Goal: Ask a question

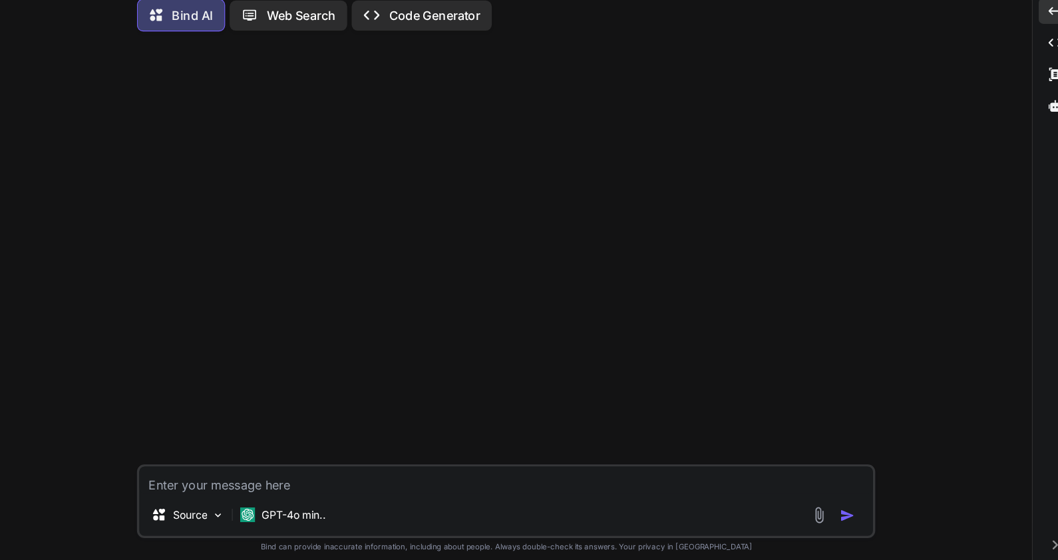
scroll to position [6, 0]
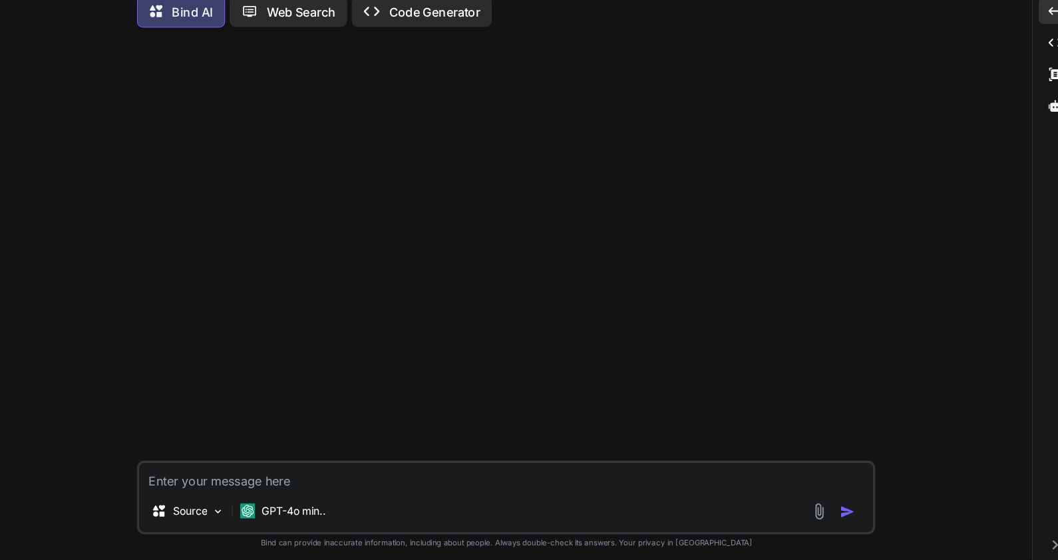
click at [295, 488] on textarea at bounding box center [553, 480] width 648 height 24
paste textarea "<div div:each="segment, iterStat : ${segmentList}"> <p>Segment Name:</p> <span …"
type textarea "<div div:each="segment, iterStat : ${segmentList}"> <p>Segment Name:</p> <span …"
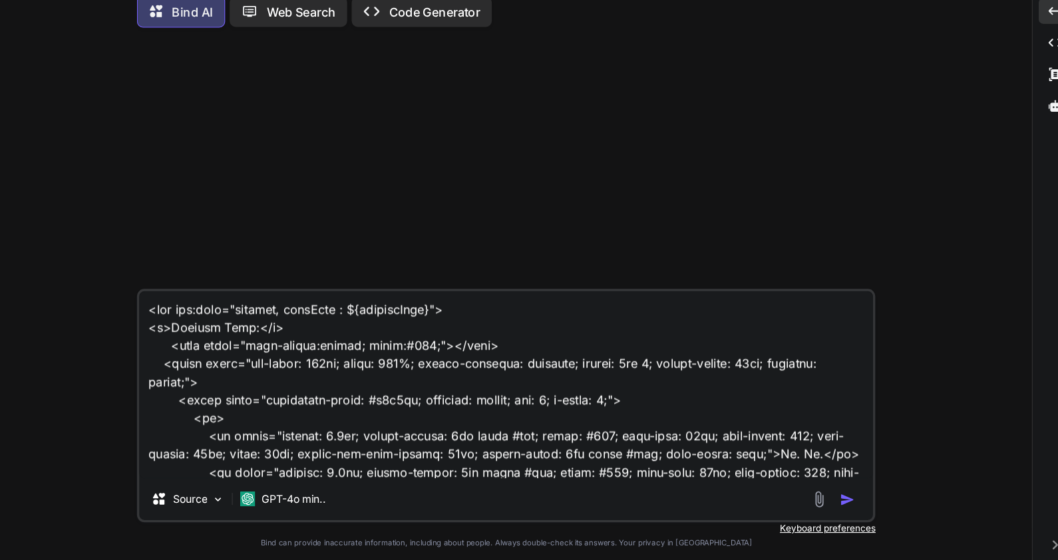
scroll to position [5112, 0]
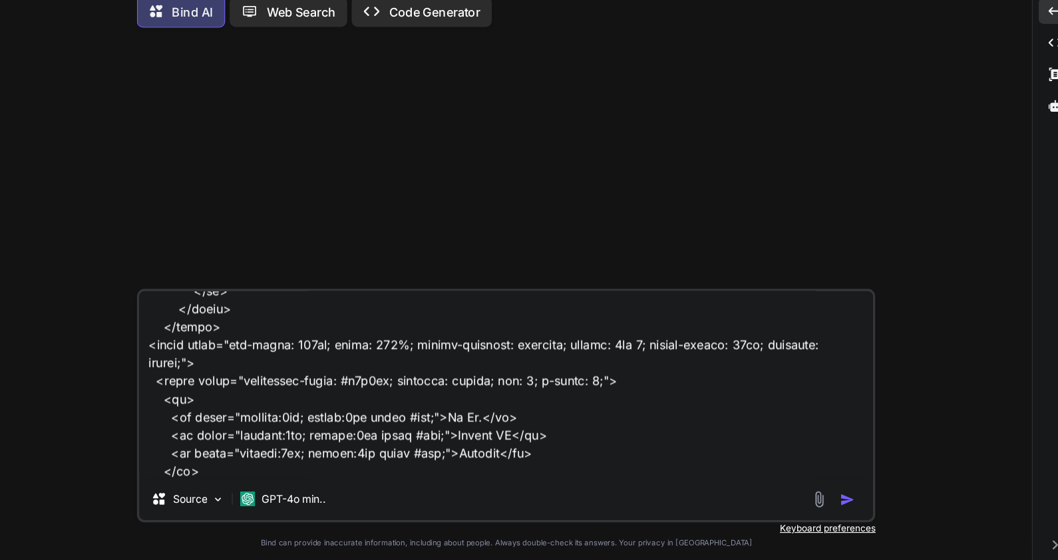
type textarea "x"
type textarea "<div div:each="segment, iterStat : ${segmentList}"> <p>Segment Name:</p> <span …"
type textarea "x"
type textarea "<div div:each="segment, iterStat : ${segmentList}"> <p>Segment Name:</p> <span …"
type textarea "x"
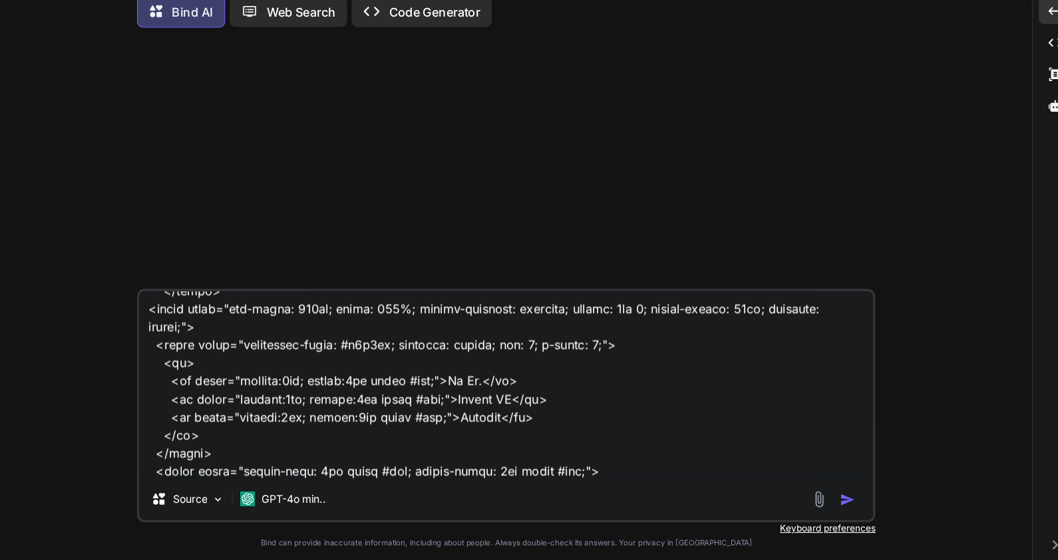
scroll to position [5127, 0]
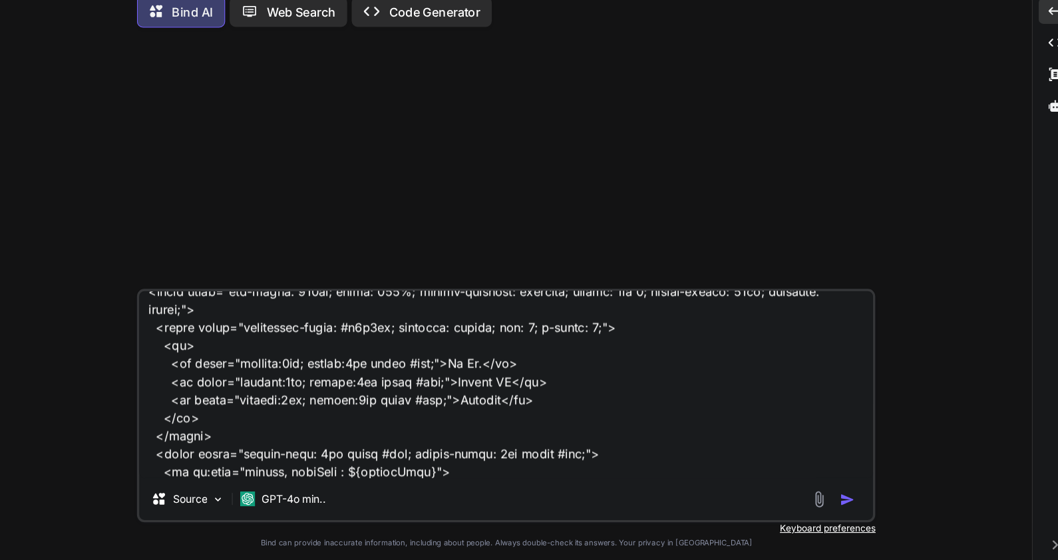
type textarea "<div div:each="segment, iterStat : ${segmentList}"> <p>Segment Name:</p> <span …"
type textarea "x"
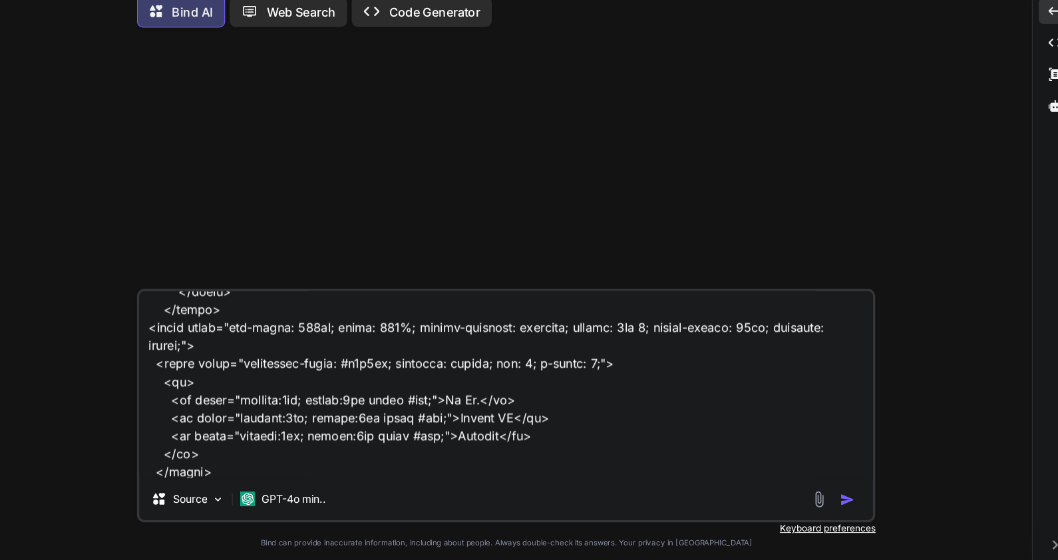
type textarea "<div div:each="segment, iterStat : ${segmentList}"> <p>Segment Name:</p> <span …"
type textarea "x"
type textarea "<div div:each="segment, iterStat : ${segmentList}"> <p>Segment Name:</p> <span …"
type textarea "x"
type textarea "<div div:each="segment, iterStat : ${segmentList}"> <p>Segment Name:</p> <span …"
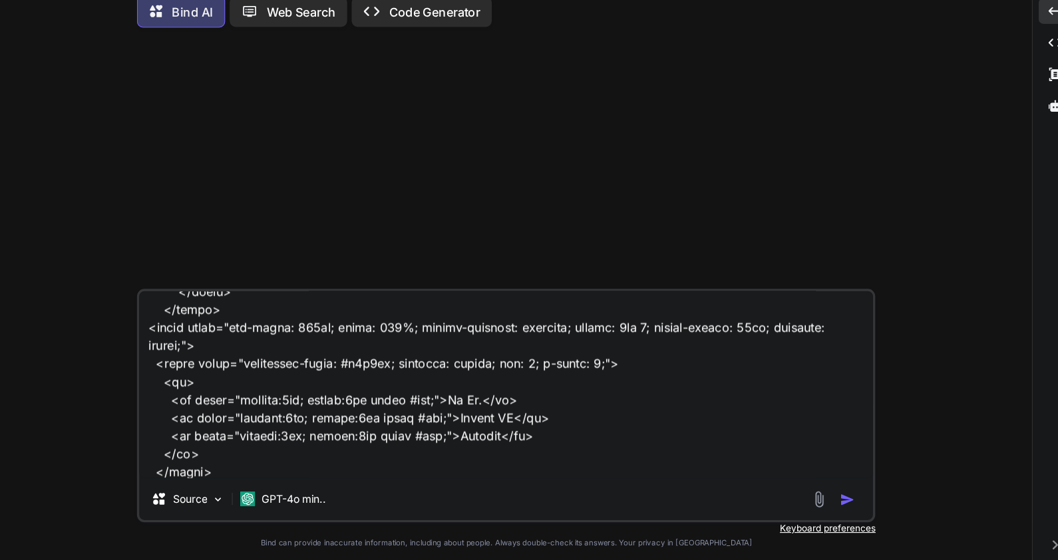
type textarea "x"
type textarea "<div div:each="segment, iterStat : ${segmentList}"> <p>Segment Name:</p> <span …"
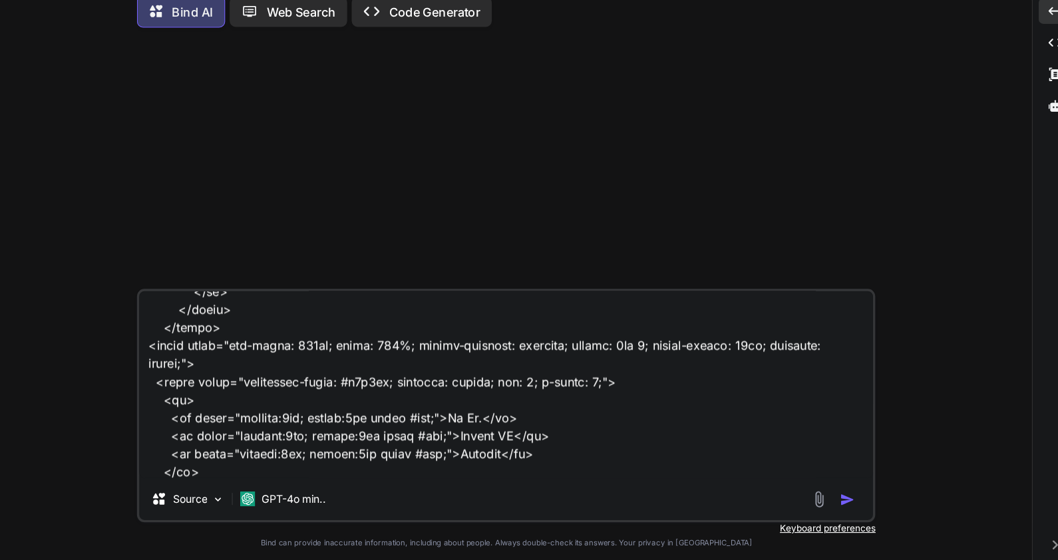
type textarea "x"
type textarea "<div div:each="segment, iterStat : ${segmentList}"> <p>Segment Name:</p> <span …"
type textarea "x"
type textarea "<div div:each="segment, iterStat : ${segmentList}"> <p>Segment Name:</p> <span …"
type textarea "x"
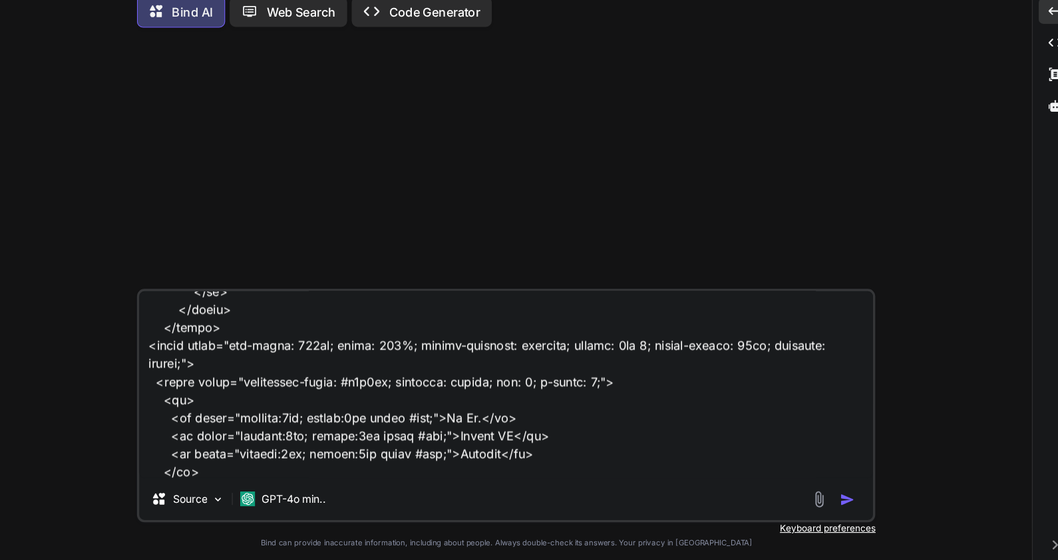
type textarea "<div div:each="segment, iterStat : ${segmentList}"> <p>Segment Name:</p> <span …"
type textarea "x"
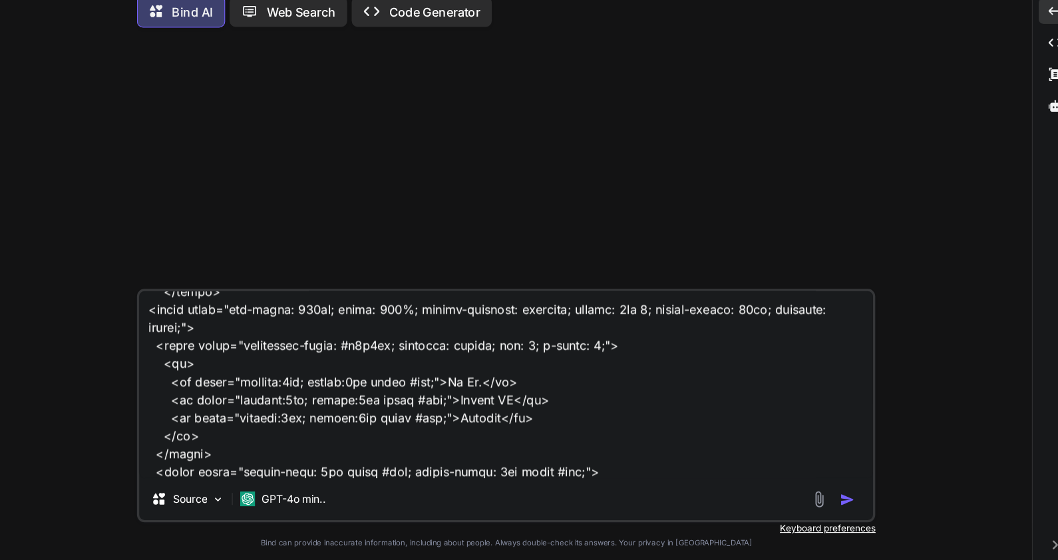
type textarea "<div div:each="segment, iterStat : ${segmentList}"> <p>Segment Name:</p> <span …"
type textarea "x"
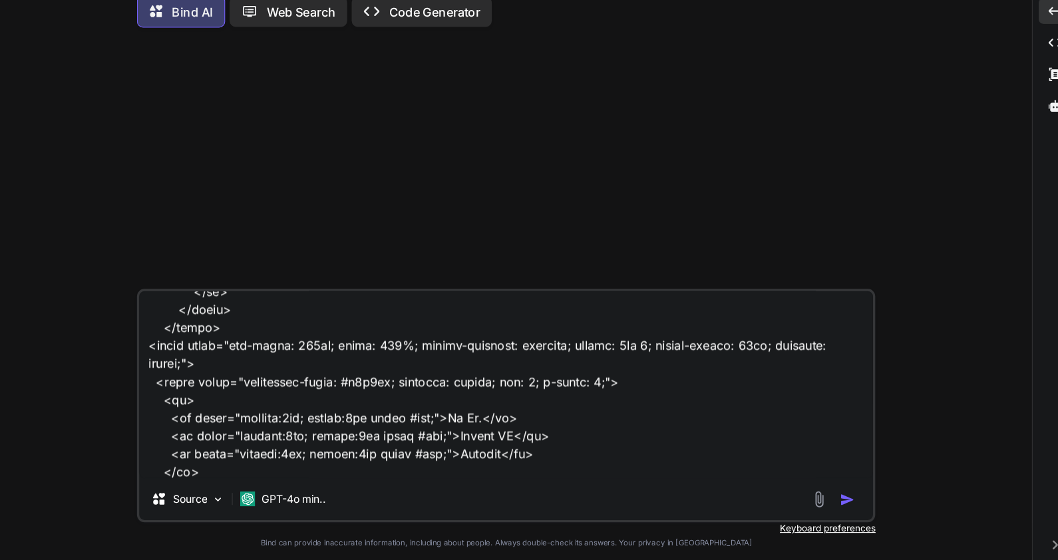
type textarea "<div div:each="segment, iterStat : ${segmentList}"> <p>Segment Name:</p> <span …"
type textarea "x"
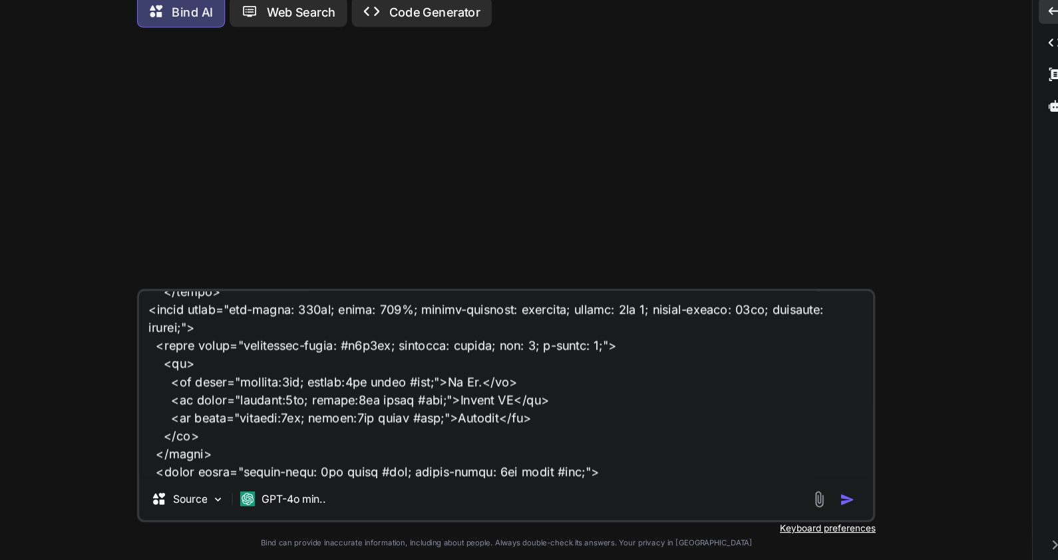
type textarea "<div div:each="segment, iterStat : ${segmentList}"> <p>Segment Name:</p> <span …"
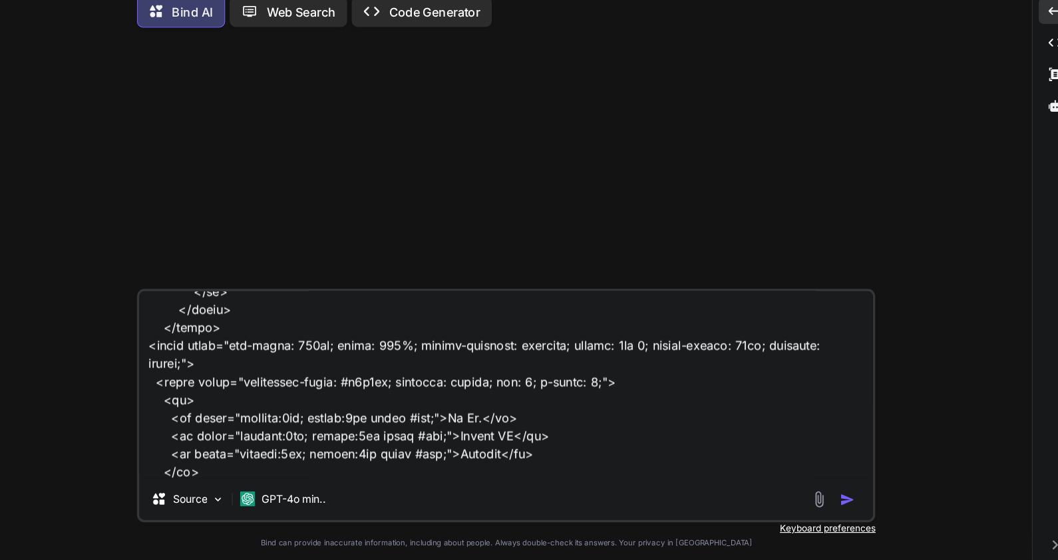
type textarea "x"
type textarea "<div div:each="segment, iterStat : ${segmentList}"> <p>Segment Name:</p> <span …"
type textarea "x"
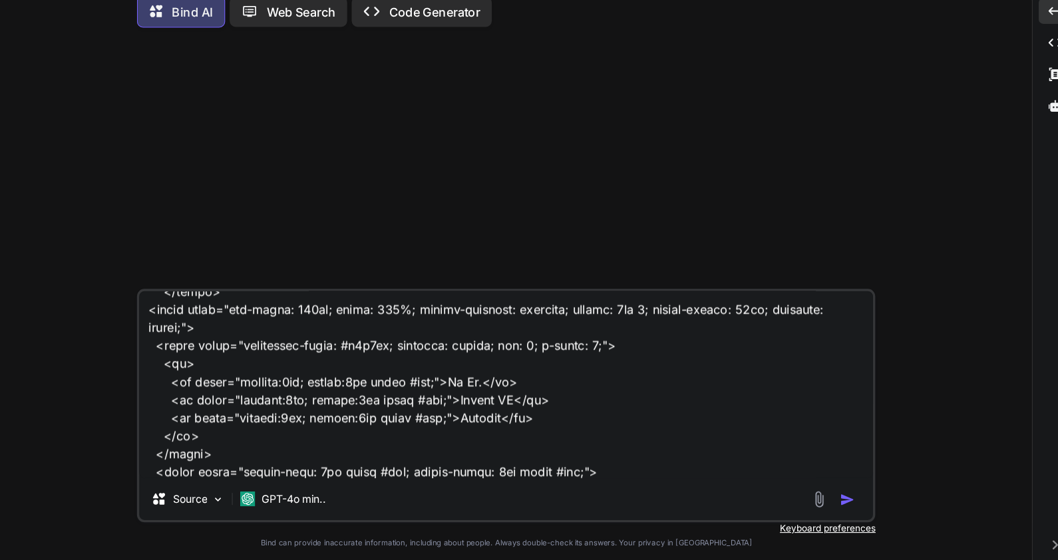
type textarea "<div div:each="segment, iterStat : ${segmentList}"> <p>Segment Name:</p> <span …"
type textarea "x"
type textarea "<div div:each="segment, iterStat : ${segmentList}"> <p>Segment Name:</p> <span …"
type textarea "x"
type textarea "<div div:each="segment, iterStat : ${segmentList}"> <p>Segment Name:</p> <span …"
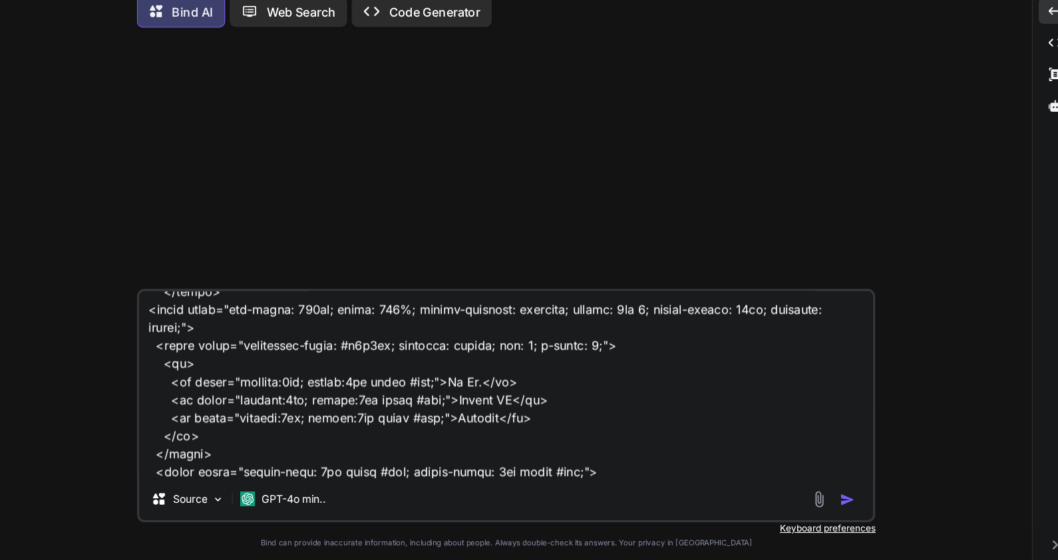
type textarea "x"
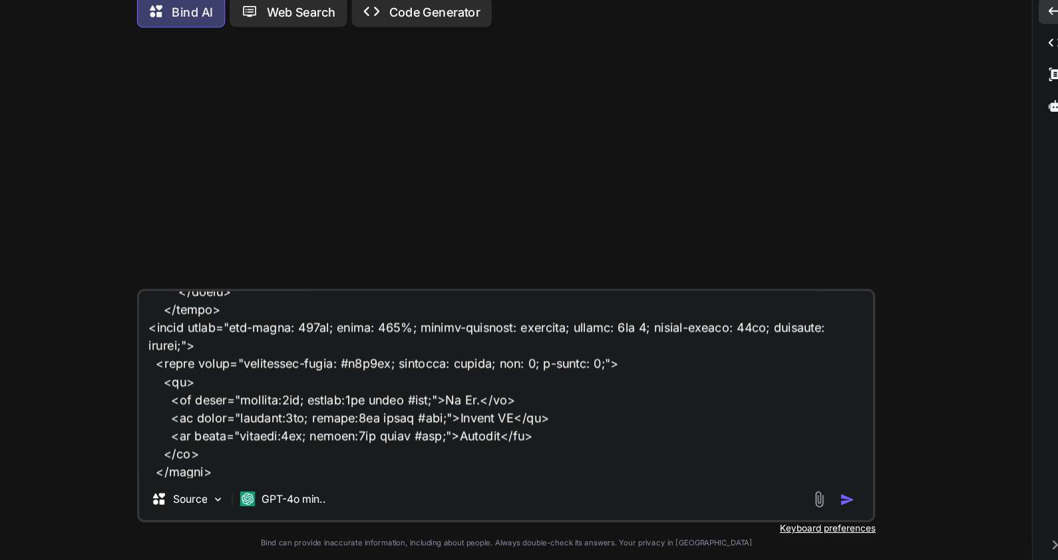
type textarea "<div div:each="segment, iterStat : ${segmentList}"> <p>Segment Name:</p> <span …"
type textarea "x"
type textarea "<div div:each="segment, iterStat : ${segmentList}"> <p>Segment Name:</p> <span …"
type textarea "x"
type textarea "<div div:each="segment, iterStat : ${segmentList}"> <p>Segment Name:</p> <span …"
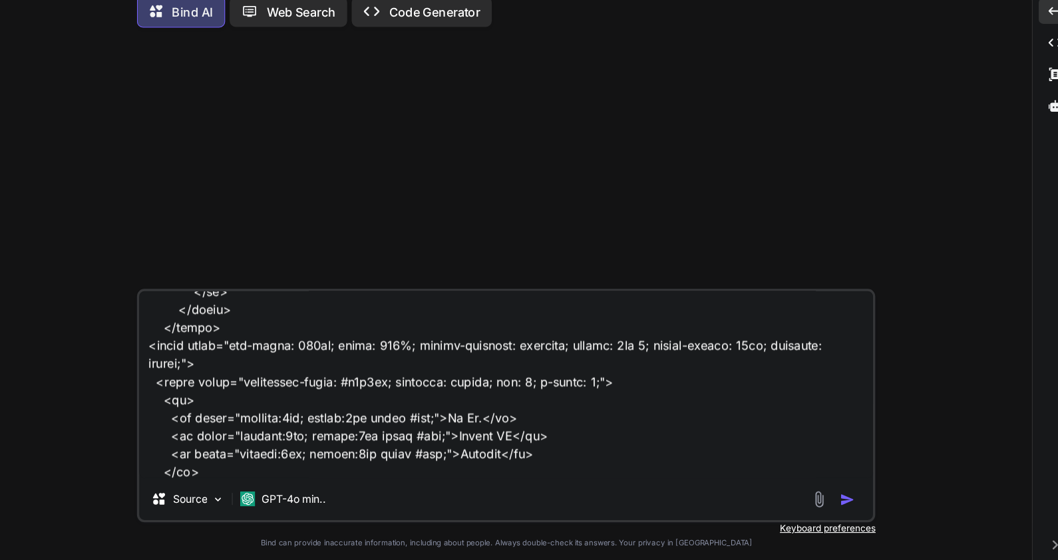
type textarea "x"
type textarea "<div div:each="segment, iterStat : ${segmentList}"> <p>Segment Name:</p> <span …"
type textarea "x"
type textarea "<div div:each="segment, iterStat : ${segmentList}"> <p>Segment Name:</p> <span …"
type textarea "x"
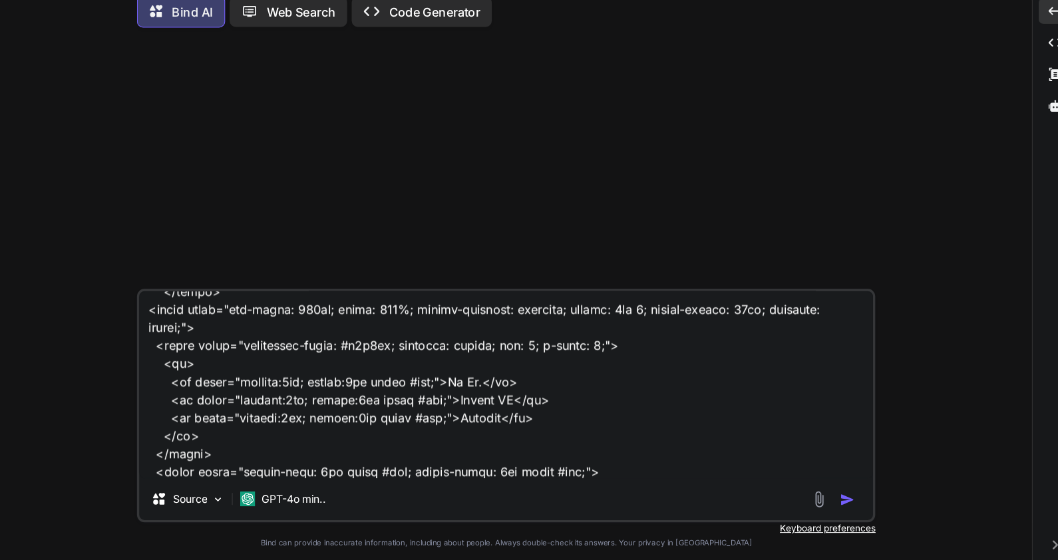
type textarea "<div div:each="segment, iterStat : ${segmentList}"> <p>Segment Name:</p> <span …"
type textarea "x"
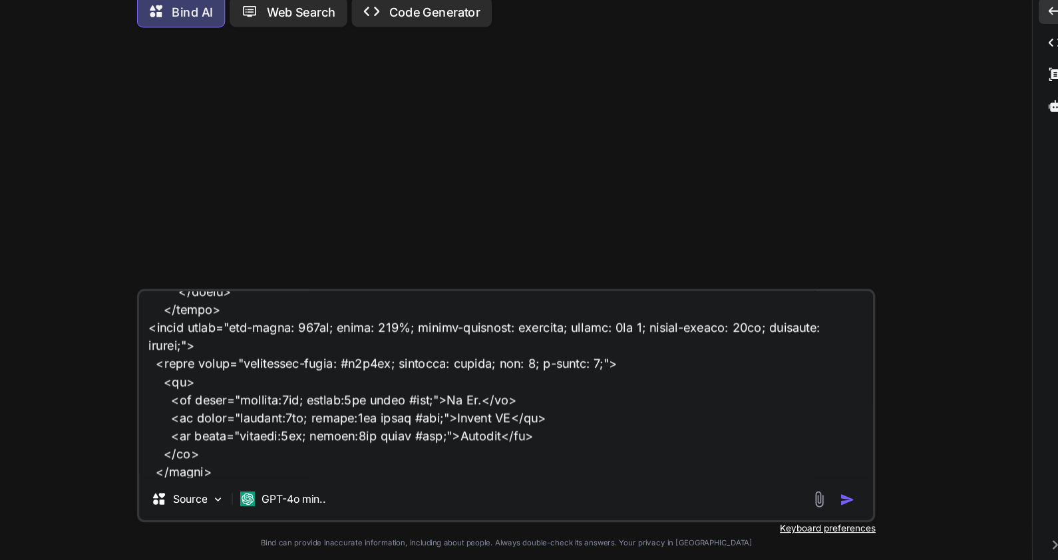
type textarea "<div div:each="segment, iterStat : ${segmentList}"> <p>Segment Name:</p> <span …"
type textarea "x"
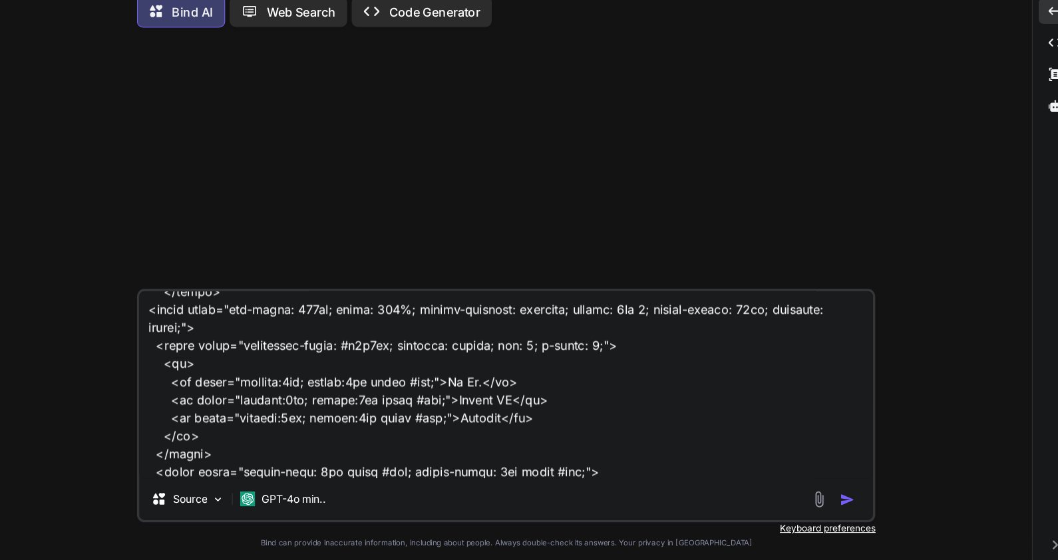
type textarea "<div div:each="segment, iterStat : ${segmentList}"> <p>Segment Name:</p> <span …"
type textarea "x"
type textarea "<div div:each="segment, iterStat : ${segmentList}"> <p>Segment Name:</p> <span …"
type textarea "x"
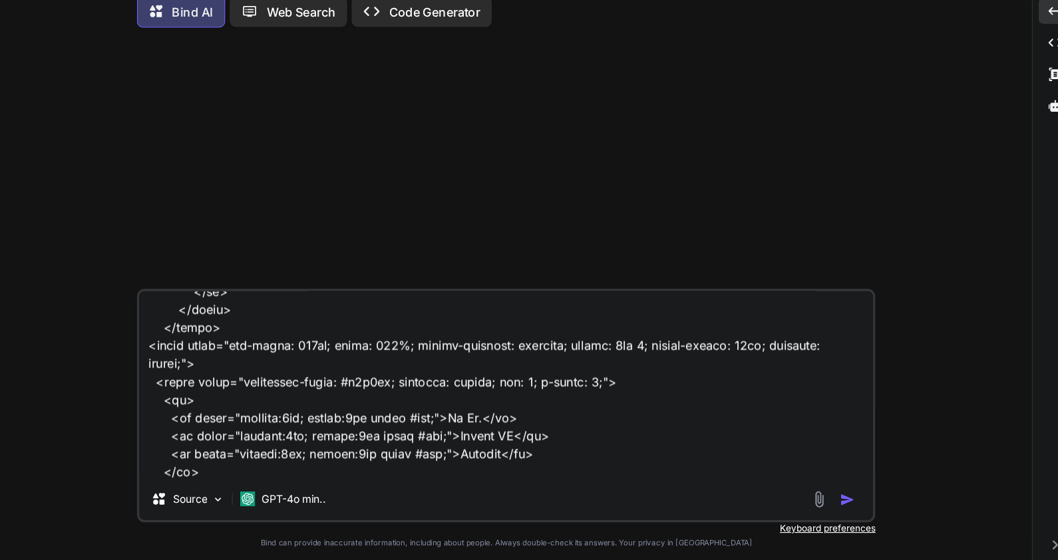
type textarea "<div div:each="segment, iterStat : ${segmentList}"> <p>Segment Name:</p> <span …"
type textarea "x"
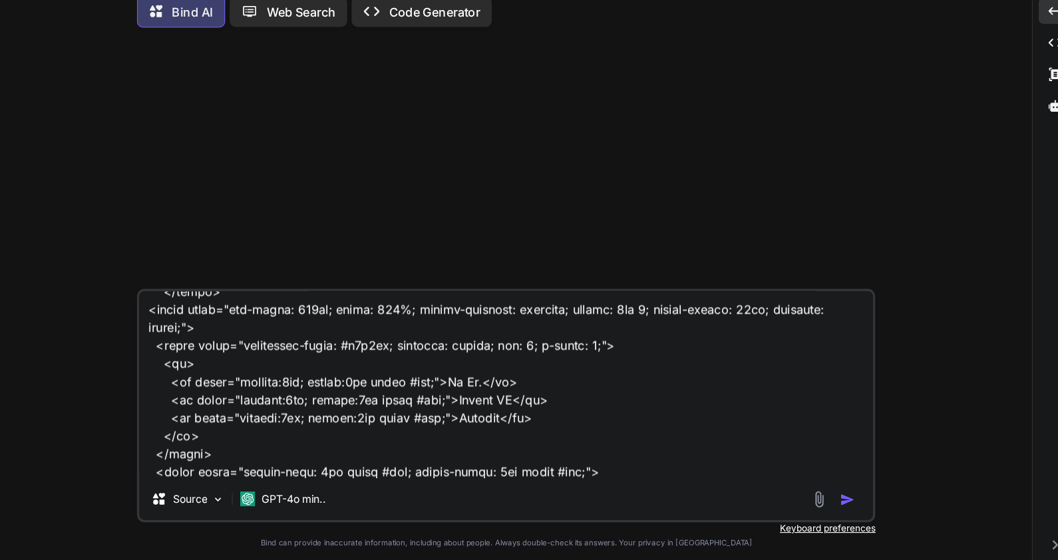
type textarea "<div div:each="segment, iterStat : ${segmentList}"> <p>Segment Name:</p> <span …"
type textarea "x"
type textarea "<div div:each="segment, iterStat : ${segmentList}"> <p>Segment Name:</p> <span …"
type textarea "x"
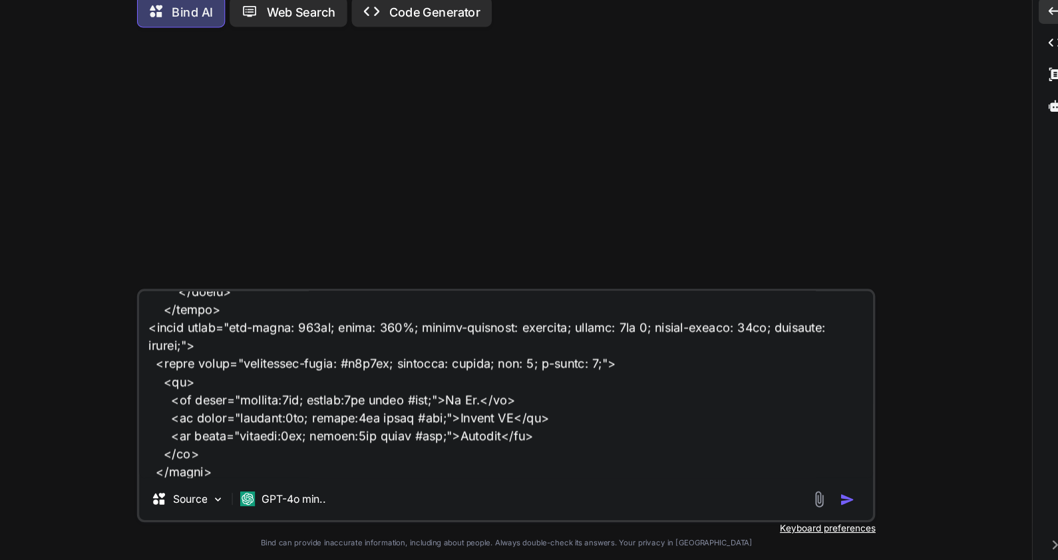
type textarea "<div div:each="segment, iterStat : ${segmentList}"> <p>Segment Name:</p> <span …"
type textarea "x"
type textarea "<div div:each="segment, iterStat : ${segmentList}"> <p>Segment Name:</p> <span …"
type textarea "x"
type textarea "<div div:each="segment, iterStat : ${segmentList}"> <p>Segment Name:</p> <span …"
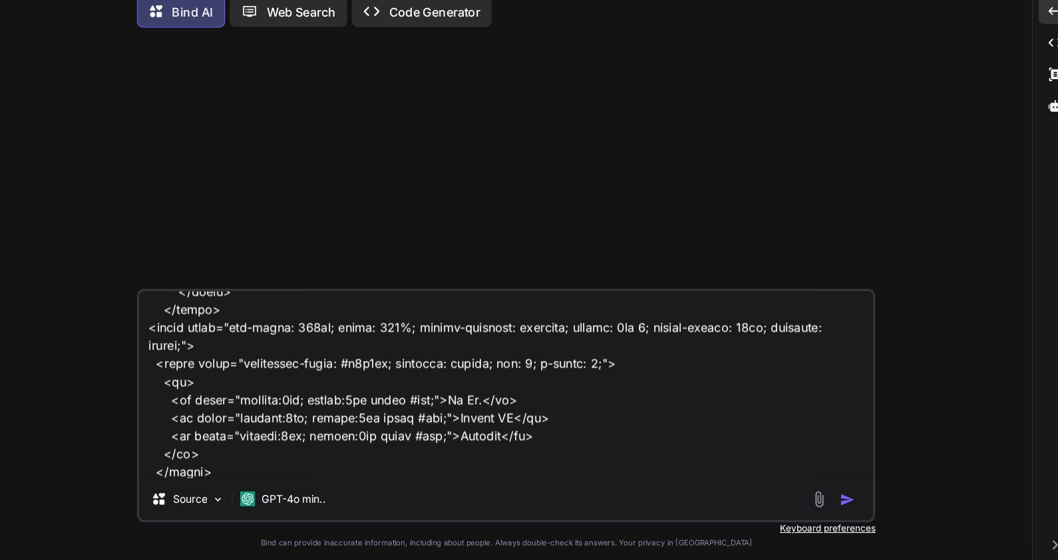
type textarea "x"
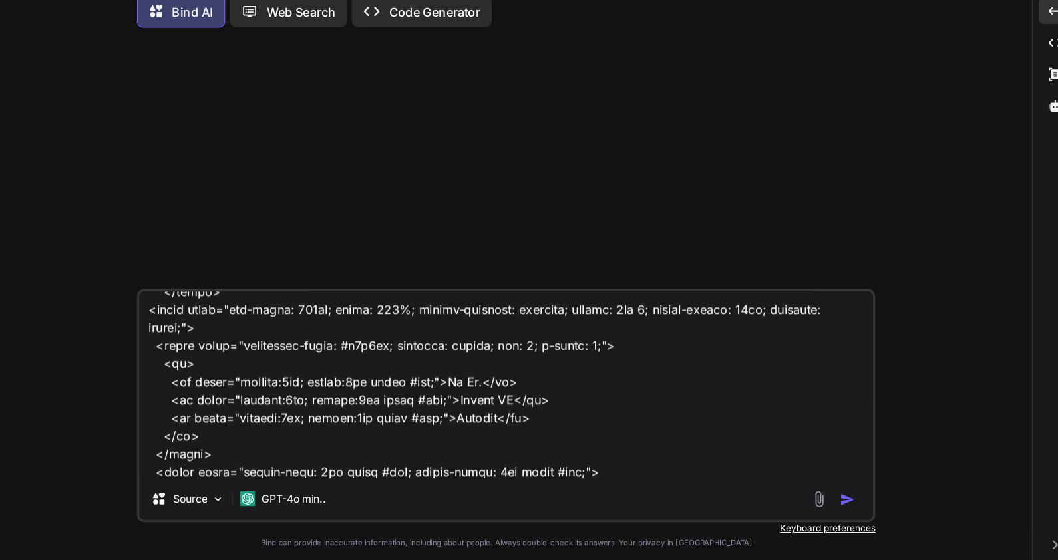
type textarea "<div div:each="segment, iterStat : ${segmentList}"> <p>Segment Name:</p> <span …"
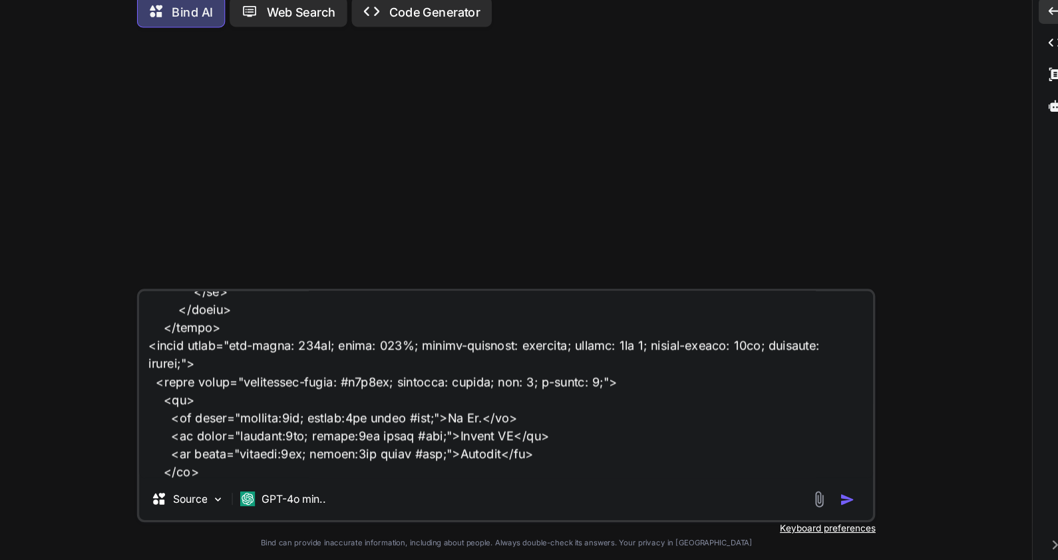
type textarea "x"
type textarea "<div div:each="segment, iterStat : ${segmentList}"> <p>Segment Name:</p> <span …"
type textarea "x"
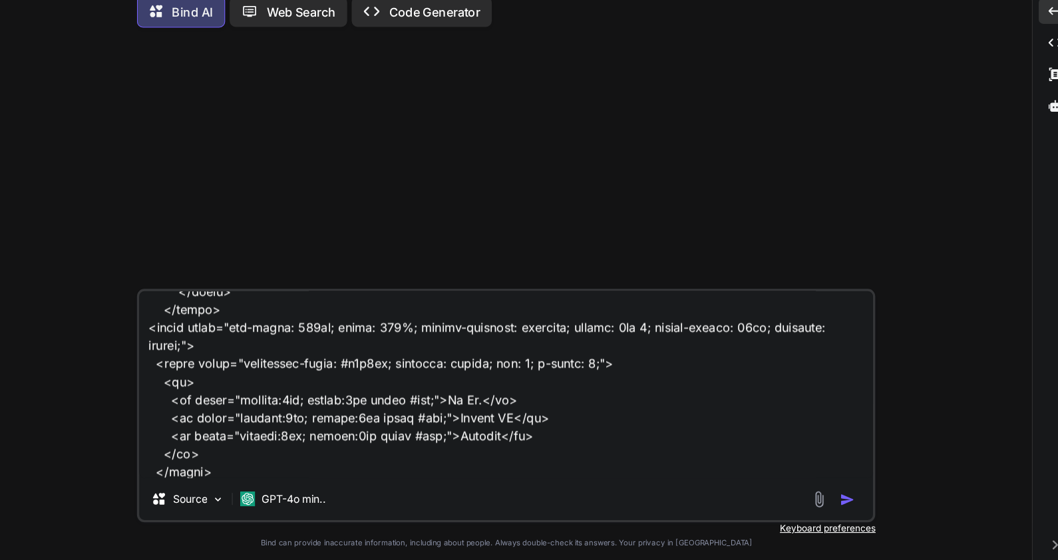
type textarea "<div div:each="segment, iterStat : ${segmentList}"> <p>Segment Name:</p> <span …"
type textarea "x"
type textarea "<div div:each="segment, iterStat : ${segmentList}"> <p>Segment Name:</p> <span …"
type textarea "x"
type textarea "<div div:each="segment, iterStat : ${segmentList}"> <p>Segment Name:</p> <span …"
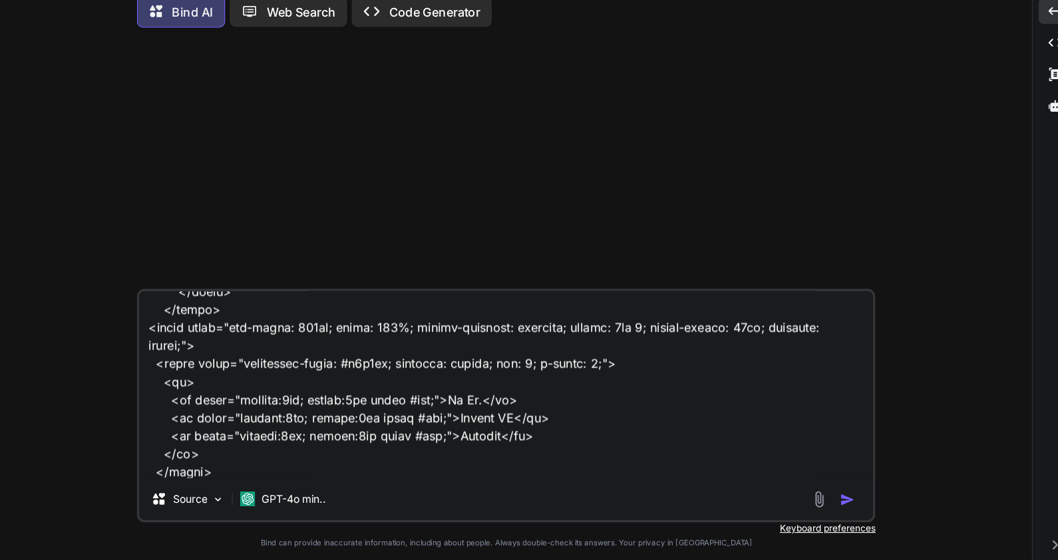
type textarea "x"
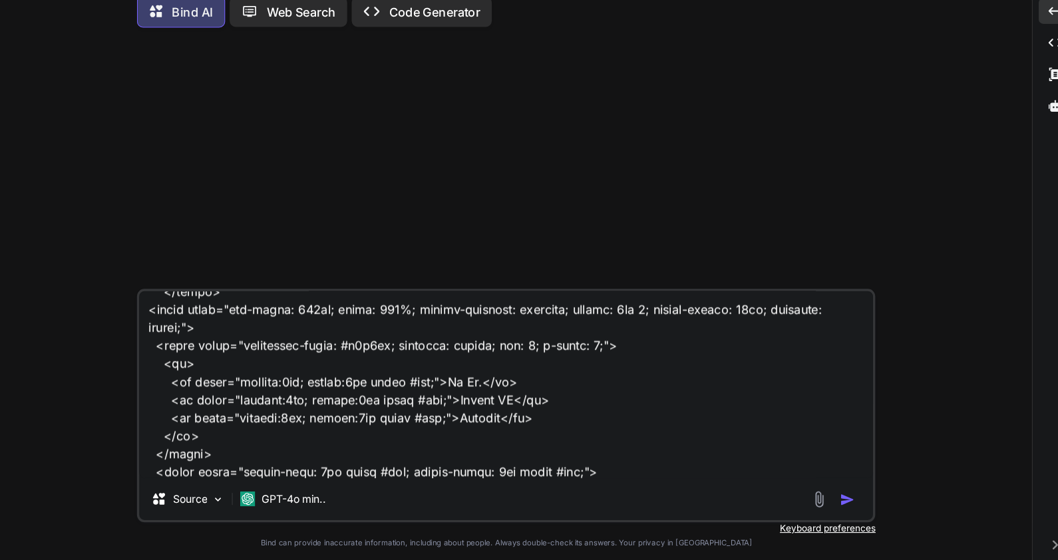
type textarea "<div div:each="segment, iterStat : ${segmentList}"> <p>Segment Name:</p> <span …"
type textarea "x"
type textarea "<div div:each="segment, iterStat : ${segmentList}"> <p>Segment Name:</p> <span …"
type textarea "x"
type textarea "<div div:each="segment, iterStat : ${segmentList}"> <p>Segment Name:</p> <span …"
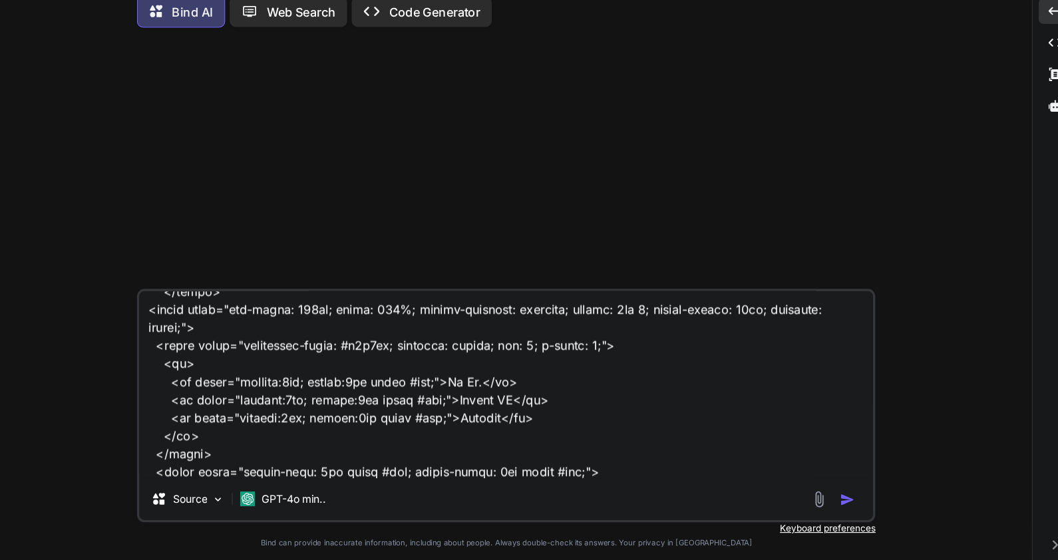
type textarea "x"
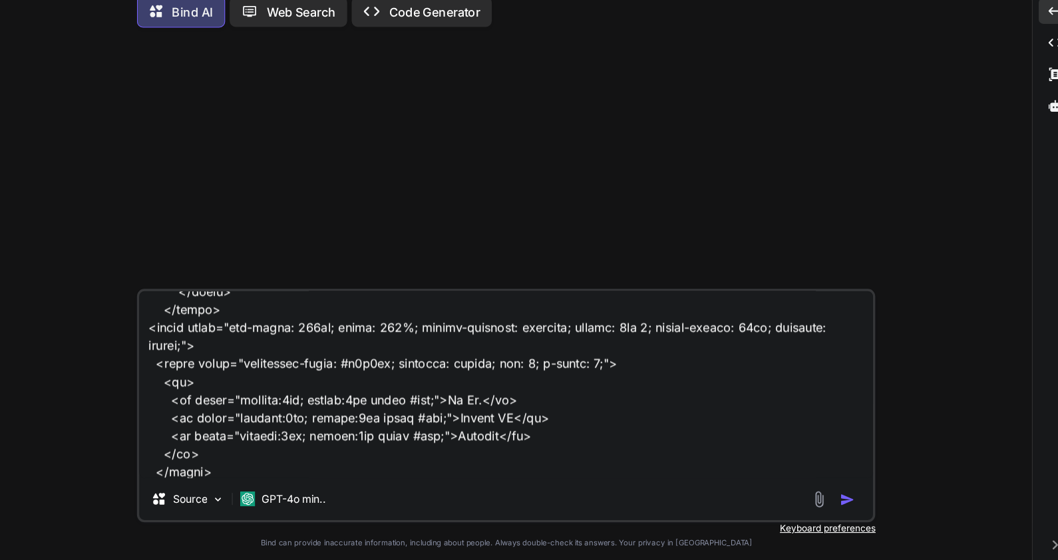
type textarea "<div div:each="segment, iterStat : ${segmentList}"> <p>Segment Name:</p> <span …"
type textarea "x"
type textarea "<div div:each="segment, iterStat : ${segmentList}"> <p>Segment Name:</p> <span …"
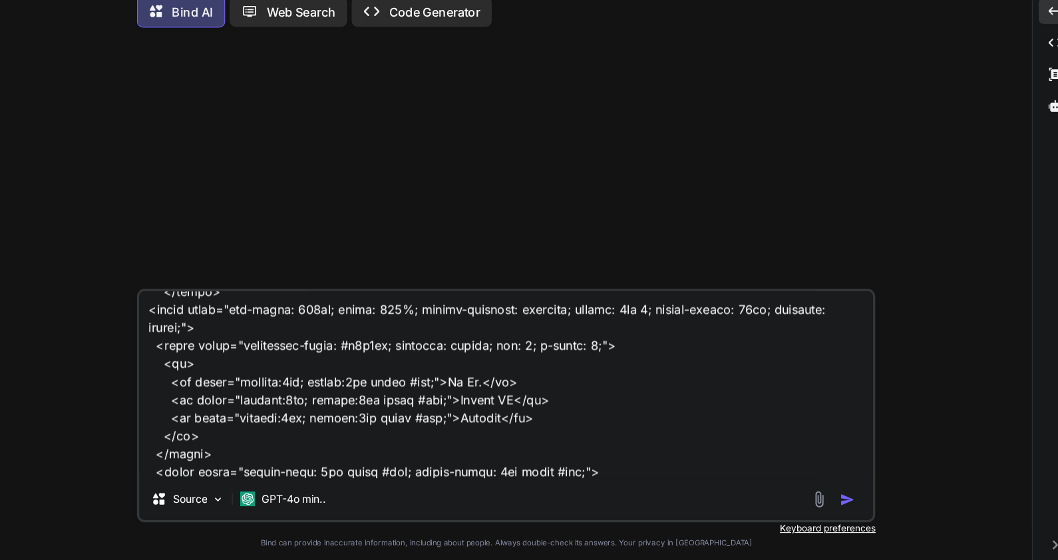
type textarea "x"
type textarea "<div div:each="segment, iterStat : ${segmentList}"> <p>Segment Name:</p> <span …"
type textarea "x"
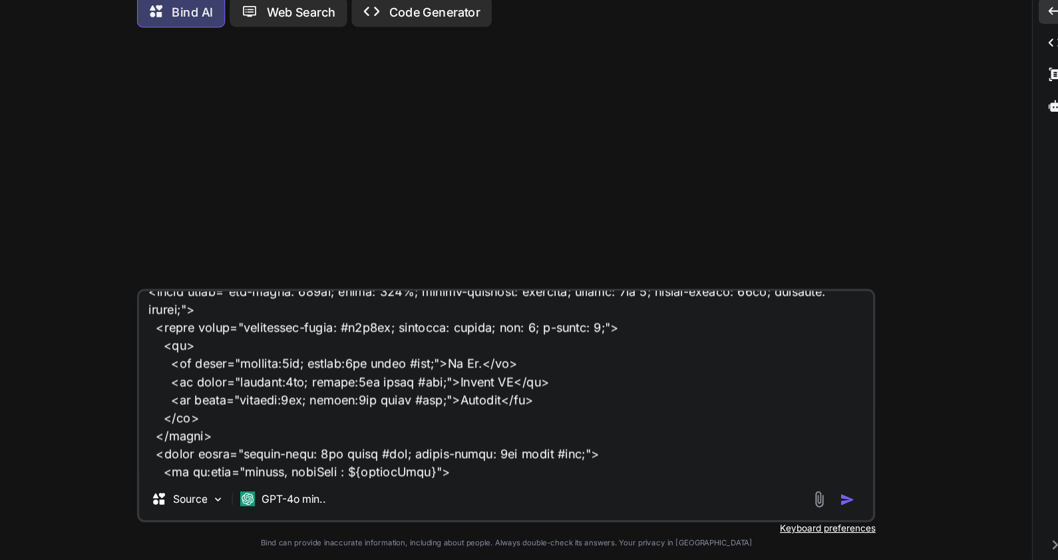
type textarea "<div div:each="segment, iterStat : ${segmentList}"> <p>Segment Name:</p> <span …"
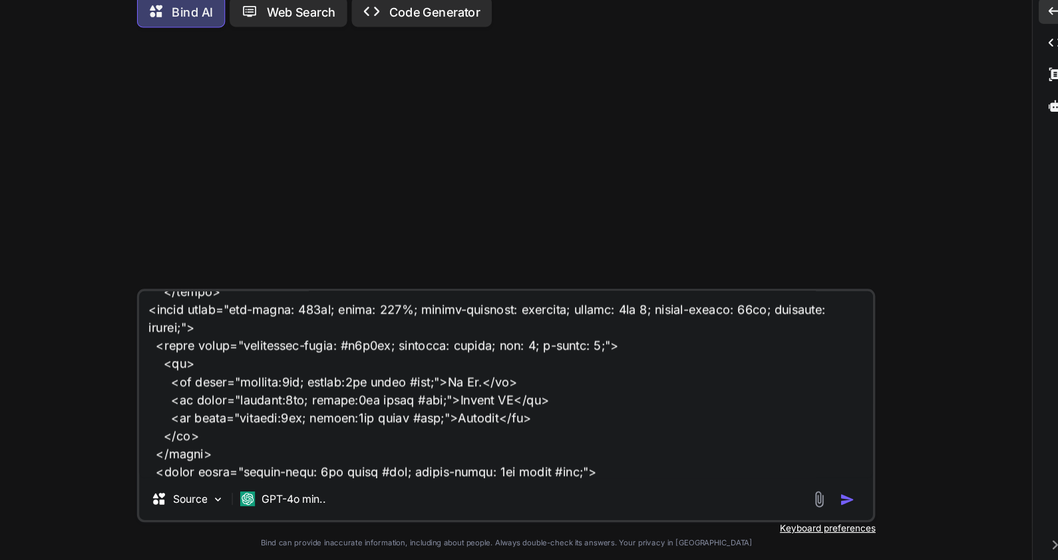
type textarea "x"
type textarea "<div div:each="segment, iterStat : ${segmentList}"> <p>Segment Name:</p> <span …"
type textarea "x"
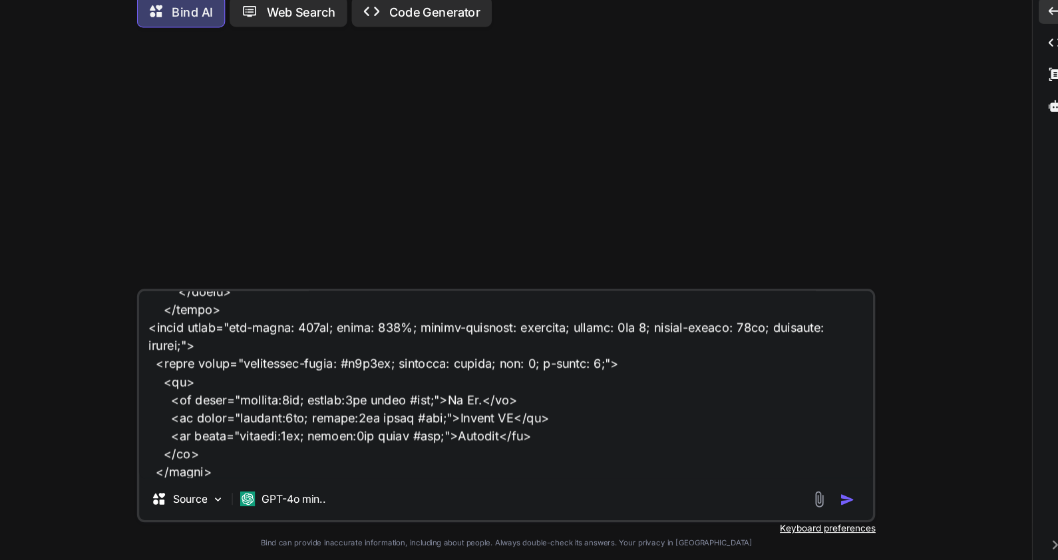
type textarea "<div div:each="segment, iterStat : ${segmentList}"> <p>Segment Name:</p> <span …"
type textarea "x"
type textarea "<div div:each="segment, iterStat : ${segmentList}"> <p>Segment Name:</p> <span …"
type textarea "x"
type textarea "<div div:each="segment, iterStat : ${segmentList}"> <p>Segment Name:</p> <span …"
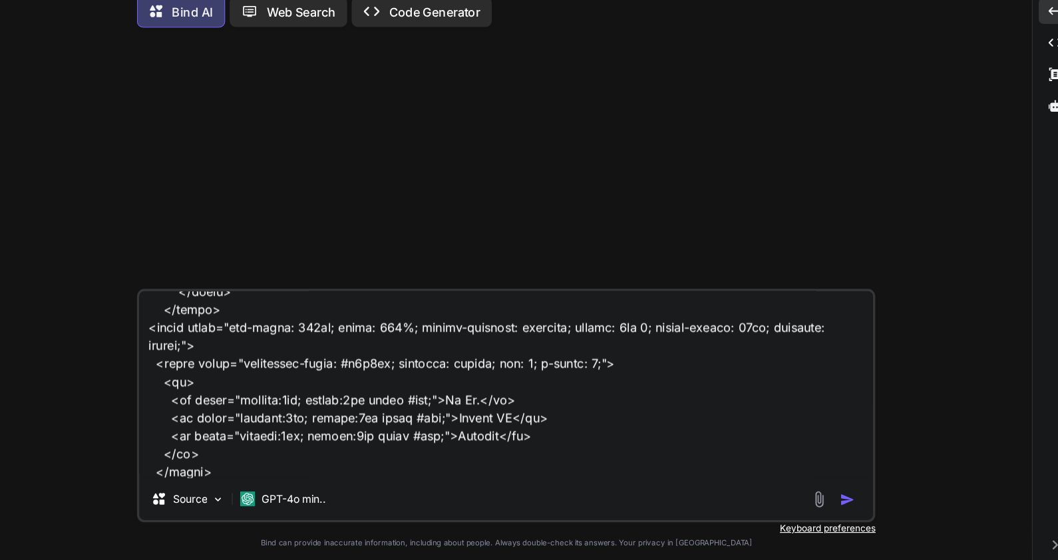
type textarea "x"
type textarea "<div div:each="segment, iterStat : ${segmentList}"> <p>Segment Name:</p> <span …"
type textarea "x"
type textarea "<div div:each="segment, iterStat : ${segmentList}"> <p>Segment Name:</p> <span …"
type textarea "x"
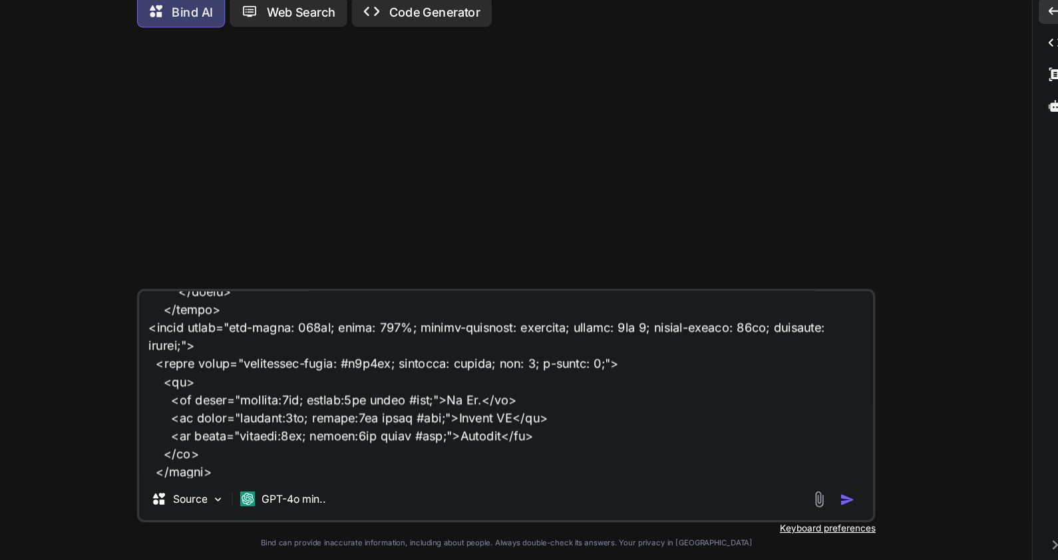
type textarea "<div div:each="segment, iterStat : ${segmentList}"> <p>Segment Name:</p> <span …"
type textarea "x"
type textarea "<div div:each="segment, iterStat : ${segmentList}"> <p>Segment Name:</p> <span …"
type textarea "x"
type textarea "<div div:each="segment, iterStat : ${segmentList}"> <p>Segment Name:</p> <span …"
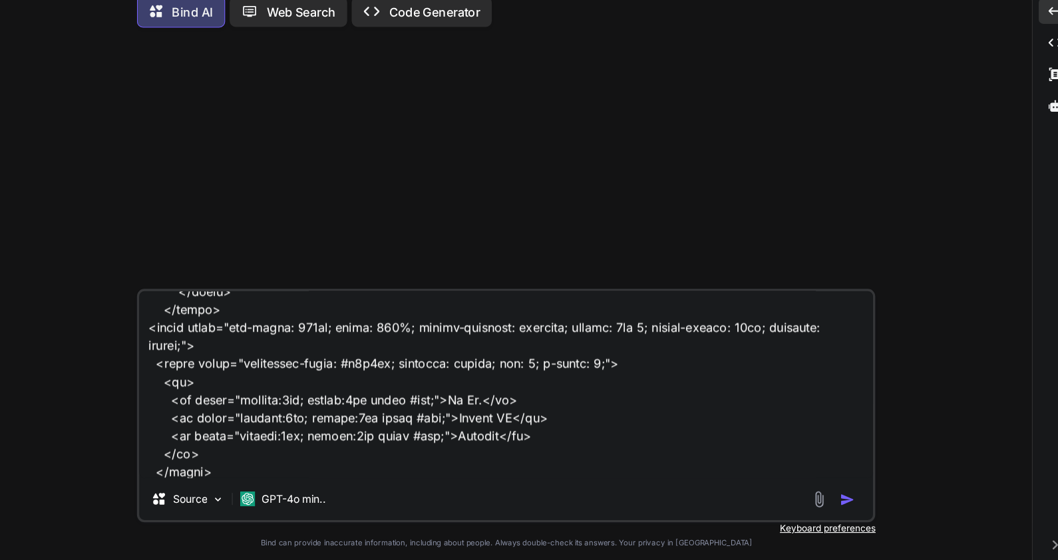
type textarea "x"
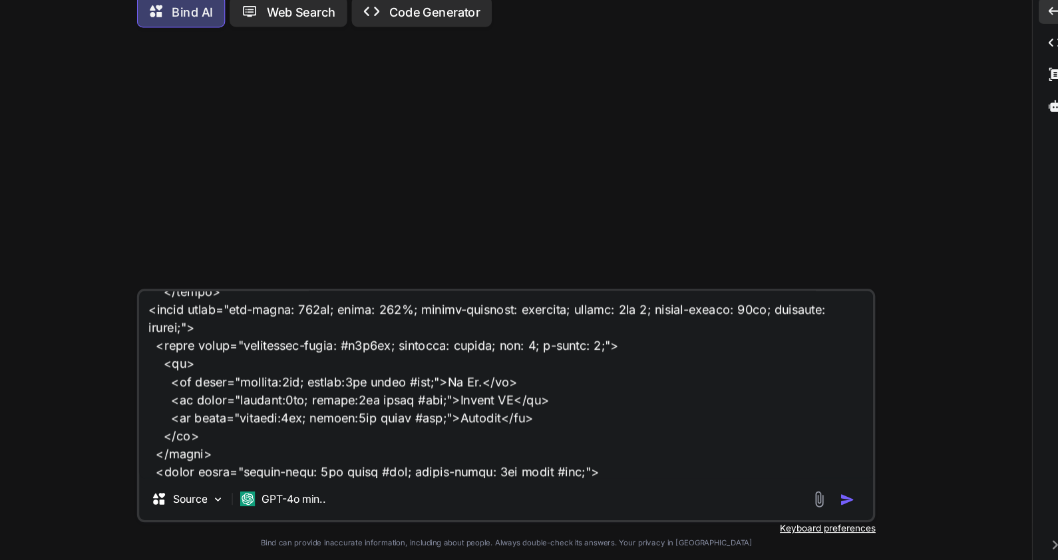
type textarea "<div div:each="segment, iterStat : ${segmentList}"> <p>Segment Name:</p> <span …"
type textarea "x"
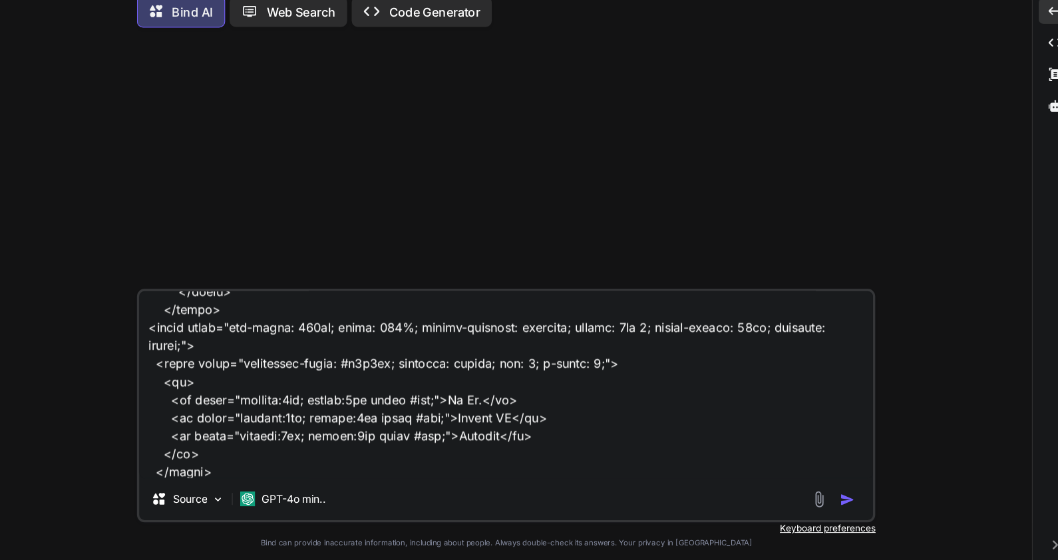
type textarea "<div div:each="segment, iterStat : ${segmentList}"> <p>Segment Name:</p> <span …"
type textarea "x"
type textarea "<div div:each="segment, iterStat : ${segmentList}"> <p>Segment Name:</p> <span …"
type textarea "x"
type textarea "<div div:each="segment, iterStat : ${segmentList}"> <p>Segment Name:</p> <span …"
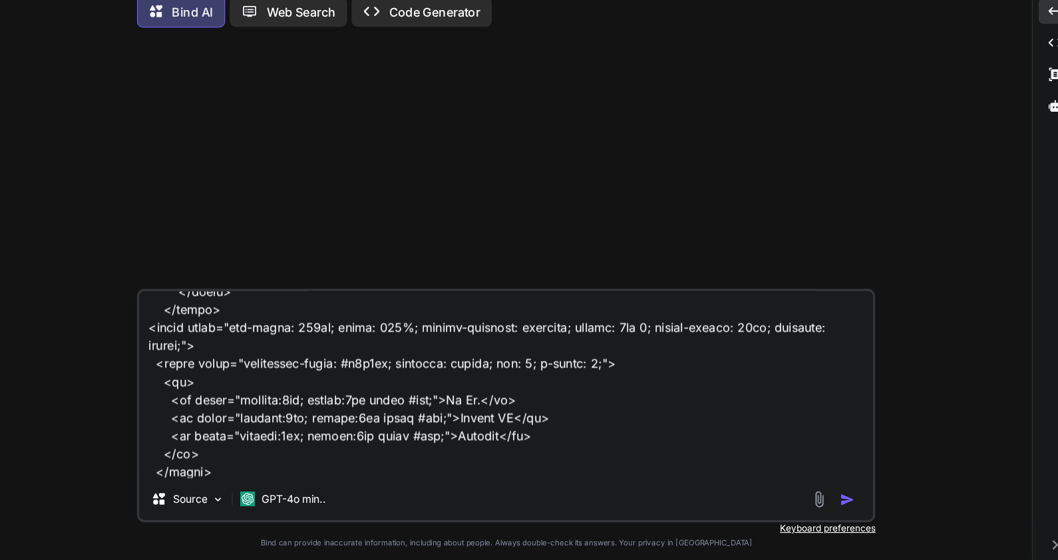
type textarea "x"
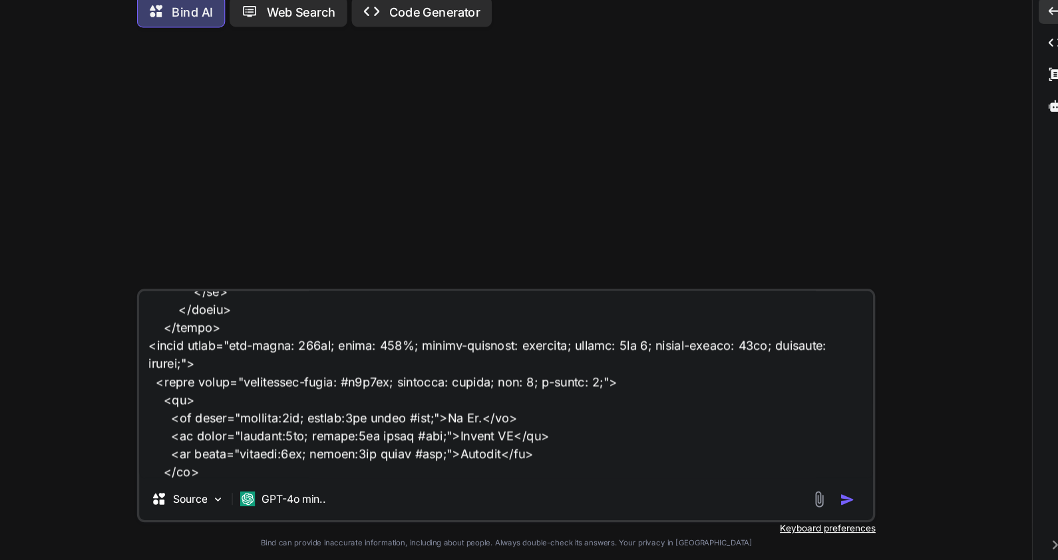
type textarea "<div div:each="segment, iterStat : ${segmentList}"> <p>Segment Name:</p> <span …"
type textarea "x"
type textarea "<div div:each="segment, iterStat : ${segmentList}"> <p>Segment Name:</p> <span …"
type textarea "x"
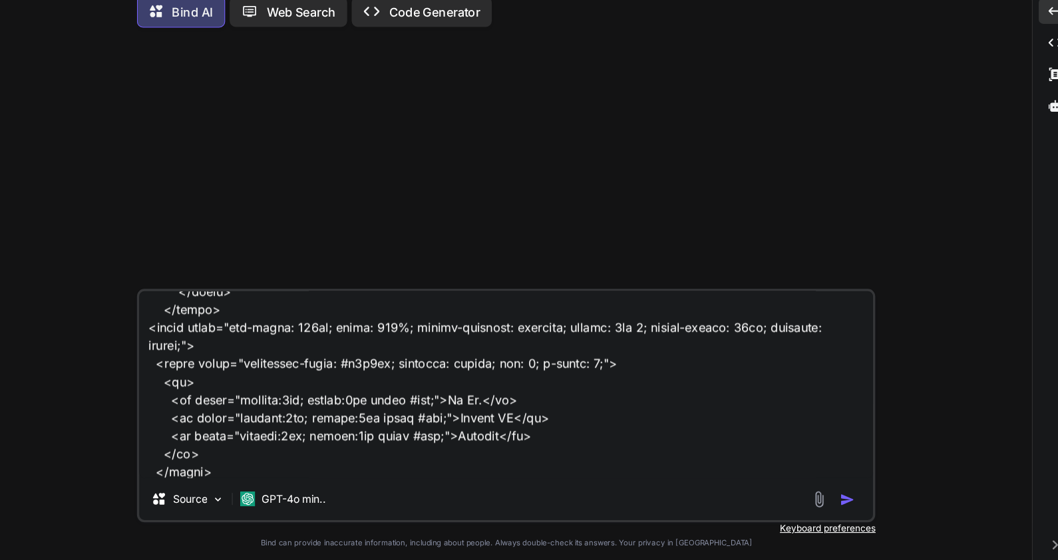
type textarea "<div div:each="segment, iterStat : ${segmentList}"> <p>Segment Name:</p> <span …"
type textarea "x"
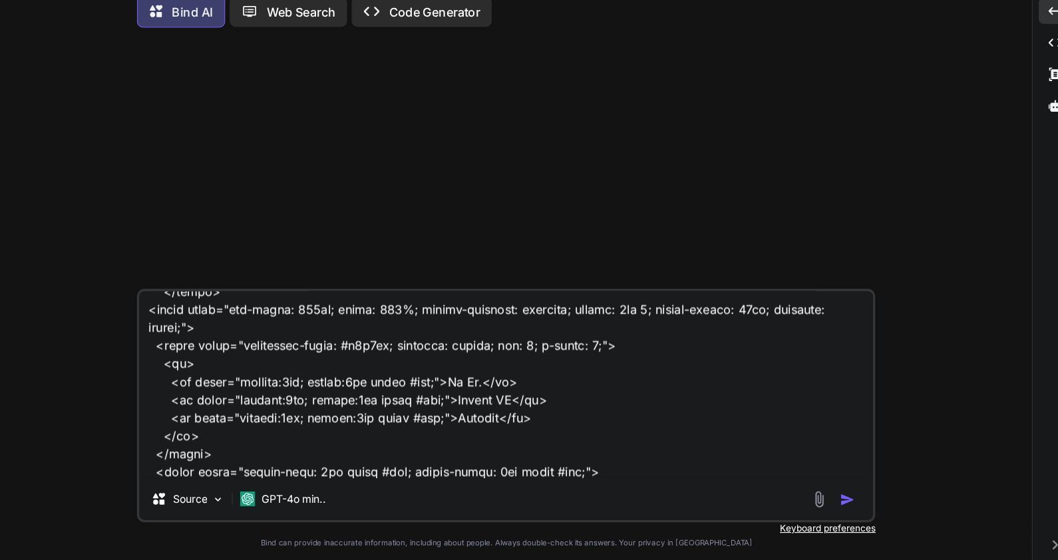
type textarea "<div div:each="segment, iterStat : ${segmentList}"> <p>Segment Name:</p> <span …"
type textarea "x"
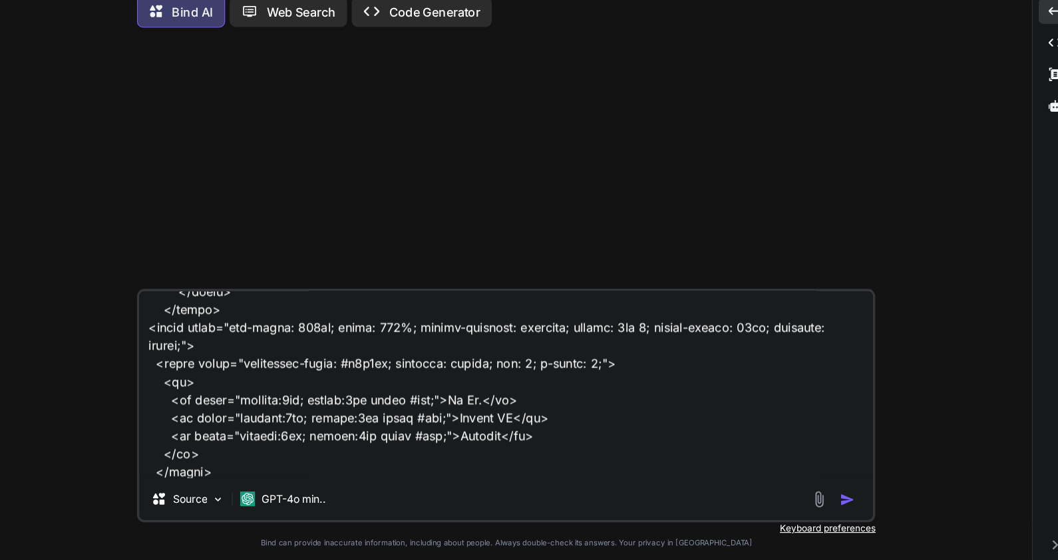
type textarea "<div div:each="segment, iterStat : ${segmentList}"> <p>Segment Name:</p> <span …"
type textarea "x"
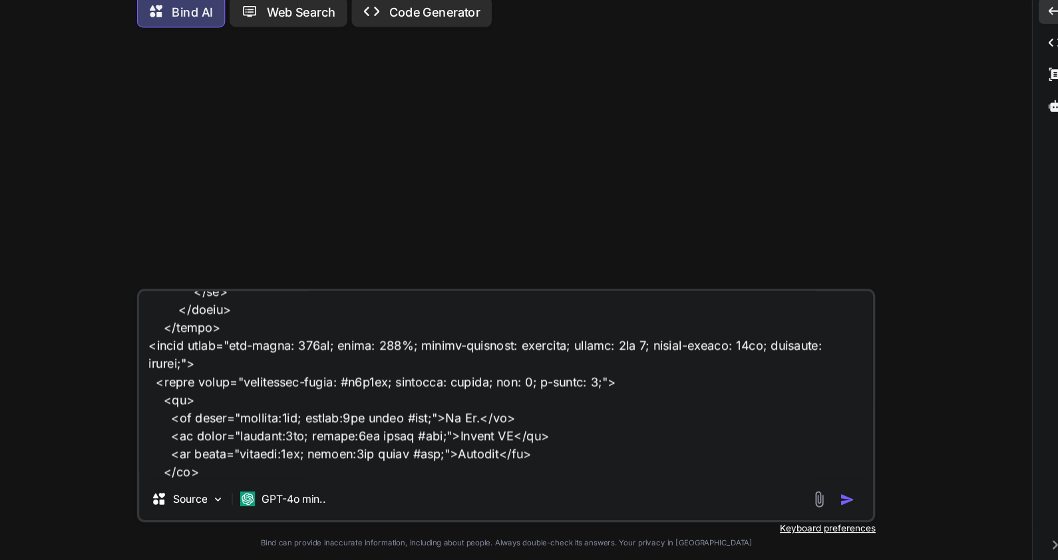
type textarea "<div div:each="segment, iterStat : ${segmentList}"> <p>Segment Name:</p> <span …"
type textarea "x"
type textarea "<div div:each="segment, iterStat : ${segmentList}"> <p>Segment Name:</p> <span …"
type textarea "x"
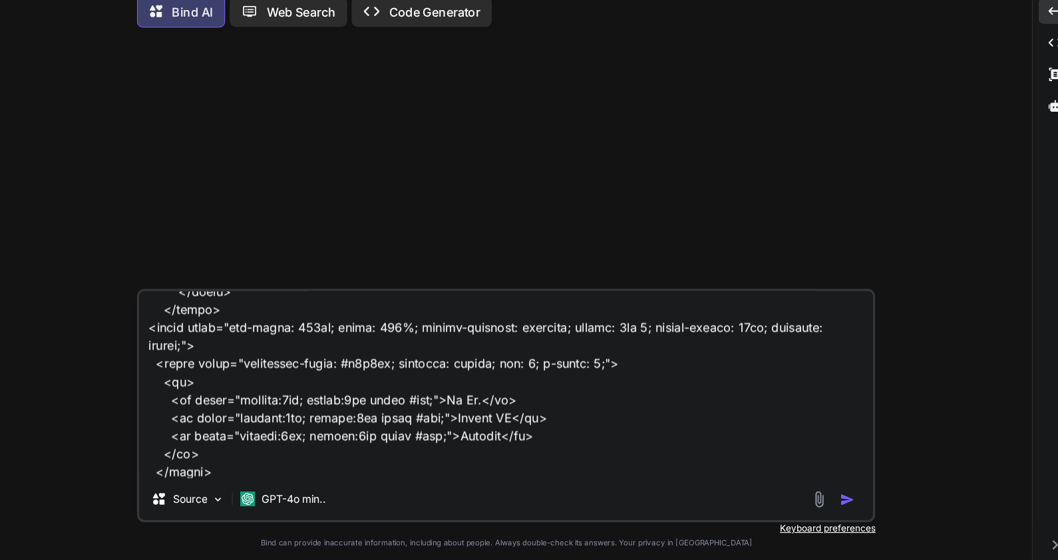
type textarea "<div div:each="segment, iterStat : ${segmentList}"> <p>Segment Name:</p> <span …"
type textarea "x"
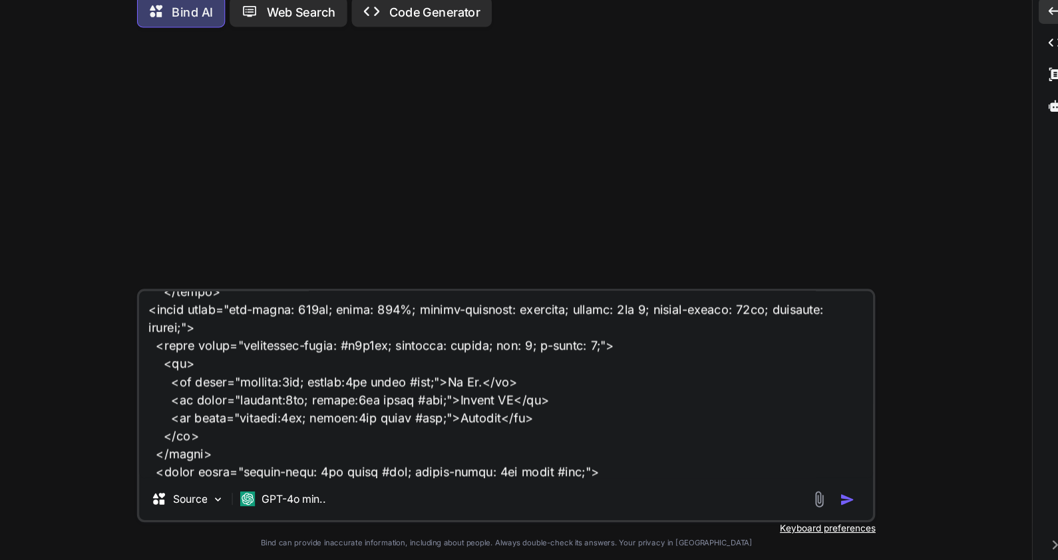
type textarea "<div div:each="segment, iterStat : ${segmentList}"> <p>Segment Name:</p> <span …"
type textarea "x"
type textarea "<div div:each="segment, iterStat : ${segmentList}"> <p>Segment Name:</p> <span …"
type textarea "x"
type textarea "<div div:each="segment, iterStat : ${segmentList}"> <p>Segment Name:</p> <span …"
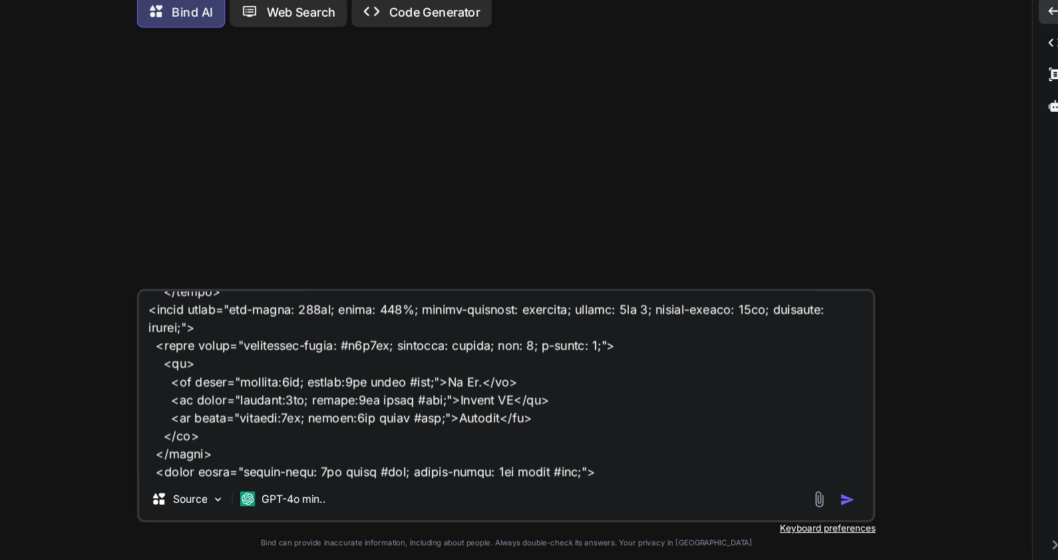
type textarea "x"
type textarea "<div div:each="segment, iterStat : ${segmentList}"> <p>Segment Name:</p> <span …"
type textarea "x"
type textarea "<div div:each="segment, iterStat : ${segmentList}"> <p>Segment Name:</p> <span …"
type textarea "x"
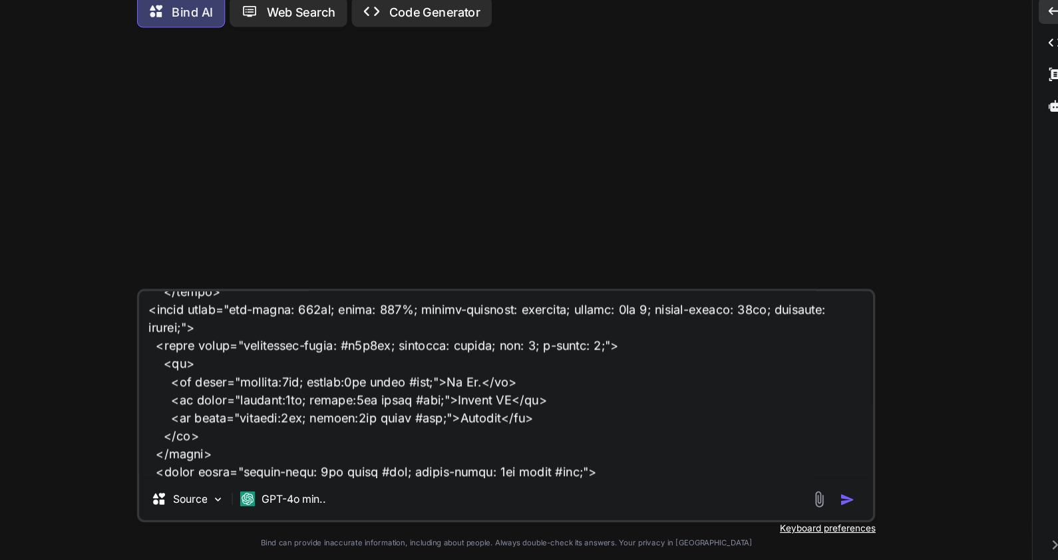
type textarea "<div div:each="segment, iterStat : ${segmentList}"> <p>Segment Name:</p> <span …"
type textarea "x"
type textarea "<div div:each="segment, iterStat : ${segmentList}"> <p>Segment Name:</p> <span …"
type textarea "x"
type textarea "<div div:each="segment, iterStat : ${segmentList}"> <p>Segment Name:</p> <span …"
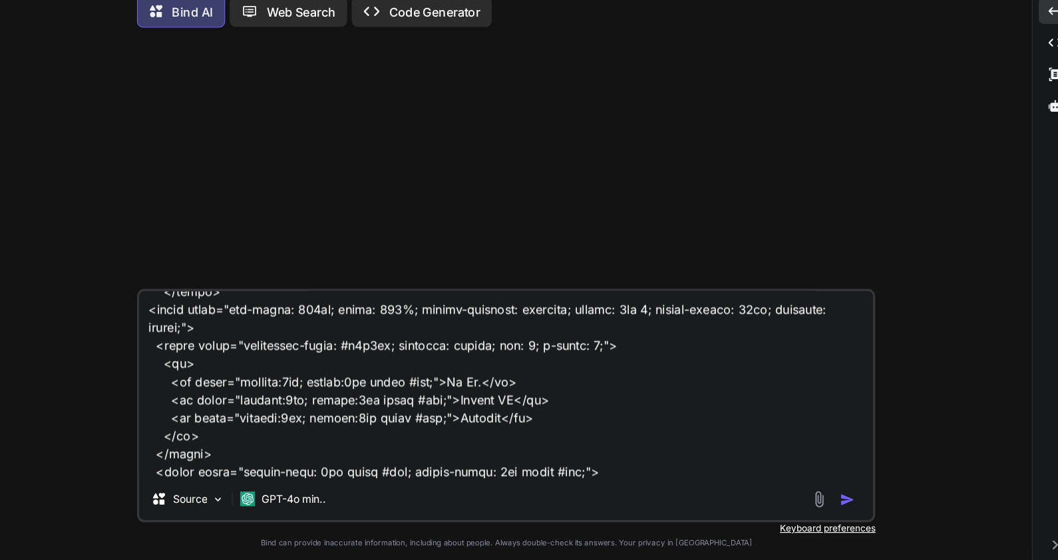
type textarea "x"
type textarea "<div div:each="segment, iterStat : ${segmentList}"> <p>Segment Name:</p> <span …"
type textarea "x"
type textarea "<div div:each="segment, iterStat : ${segmentList}"> <p>Segment Name:</p> <span …"
type textarea "x"
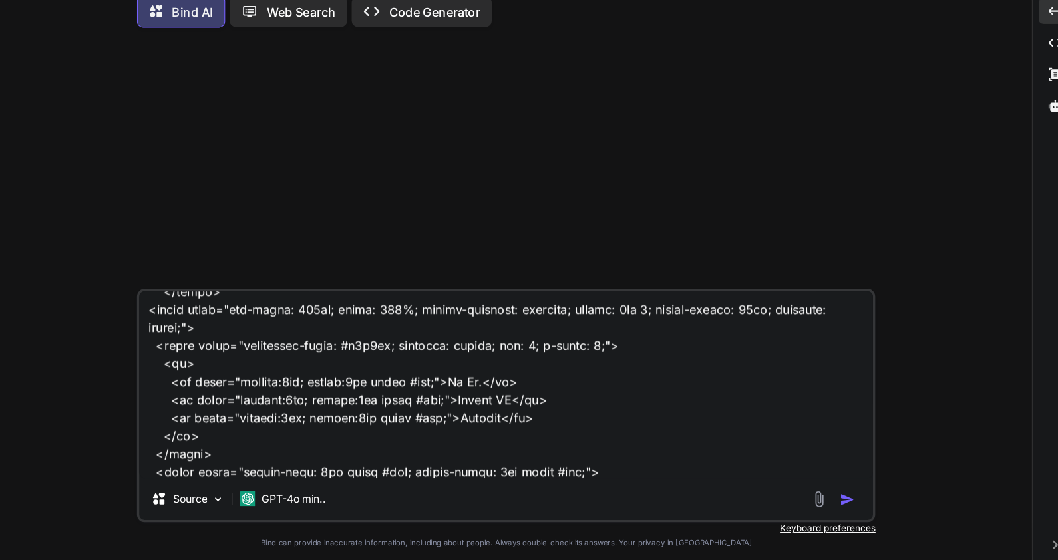
type textarea "<div div:each="segment, iterStat : ${segmentList}"> <p>Segment Name:</p> <span …"
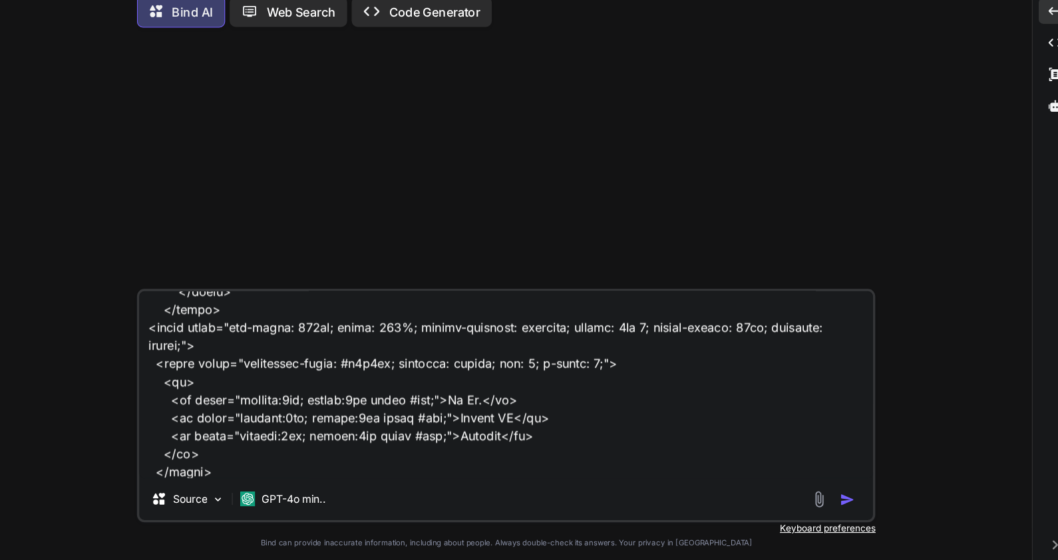
type textarea "x"
type textarea "<div div:each="segment, iterStat : ${segmentList}"> <p>Segment Name:</p> <span …"
type textarea "x"
type textarea "<div div:each="segment, iterStat : ${segmentList}"> <p>Segment Name:</p> <span …"
type textarea "x"
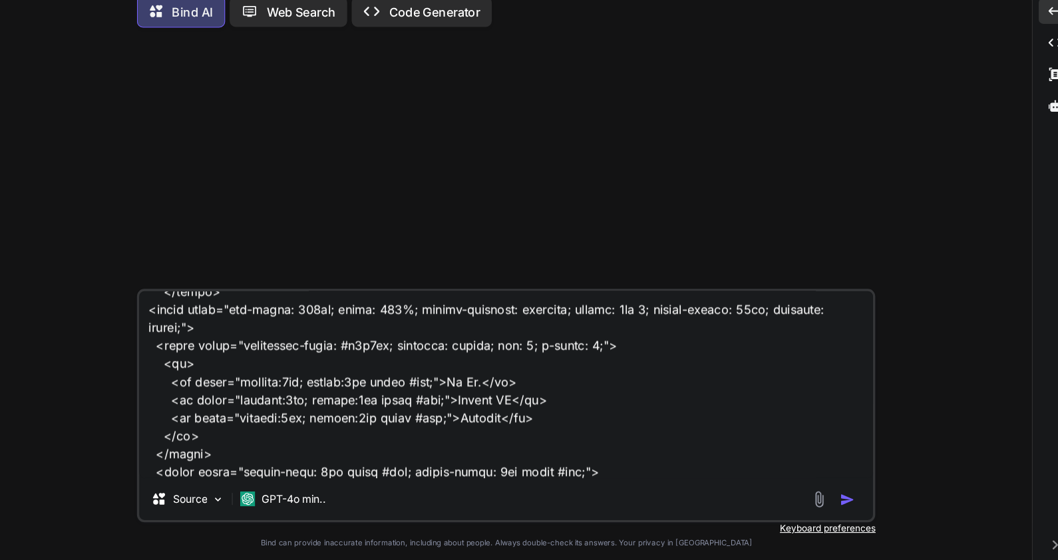
type textarea "<div div:each="segment, iterStat : ${segmentList}"> <p>Segment Name:</p> <span …"
type textarea "x"
type textarea "<div div:each="segment, iterStat : ${segmentList}"> <p>Segment Name:</p> <span …"
type textarea "x"
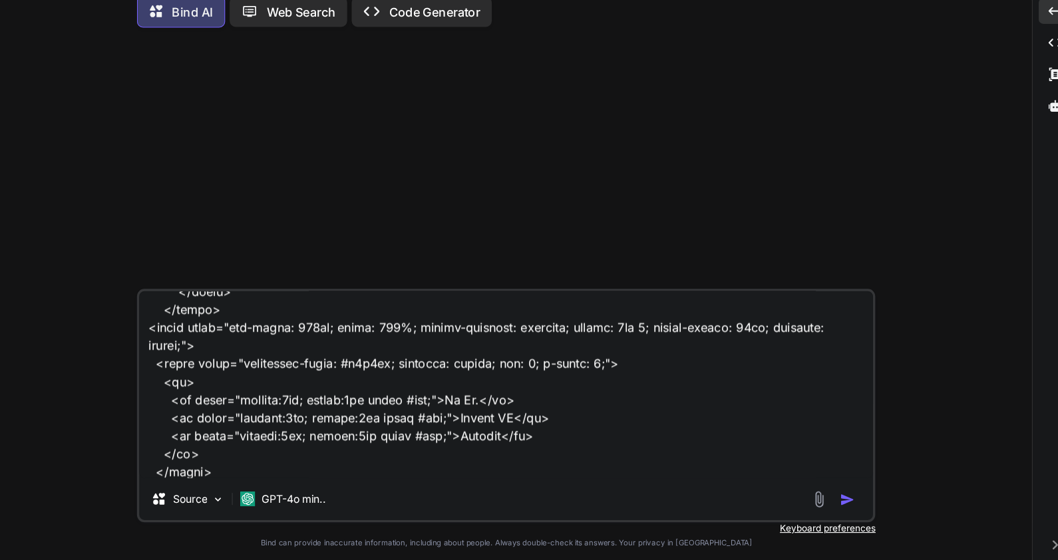
type textarea "<div div:each="segment, iterStat : ${segmentList}"> <p>Segment Name:</p> <span …"
type textarea "x"
type textarea "<div div:each="segment, iterStat : ${segmentList}"> <p>Segment Name:</p> <span …"
type textarea "x"
type textarea "<div div:each="segment, iterStat : ${segmentList}"> <p>Segment Name:</p> <span …"
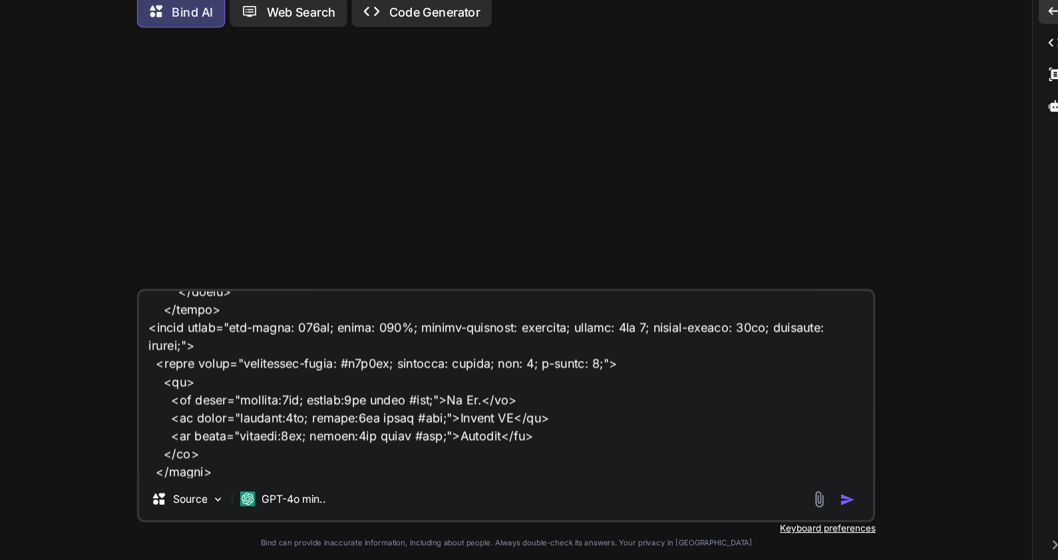
type textarea "x"
type textarea "<div div:each="segment, iterStat : ${segmentList}"> <p>Segment Name:</p> <span …"
type textarea "x"
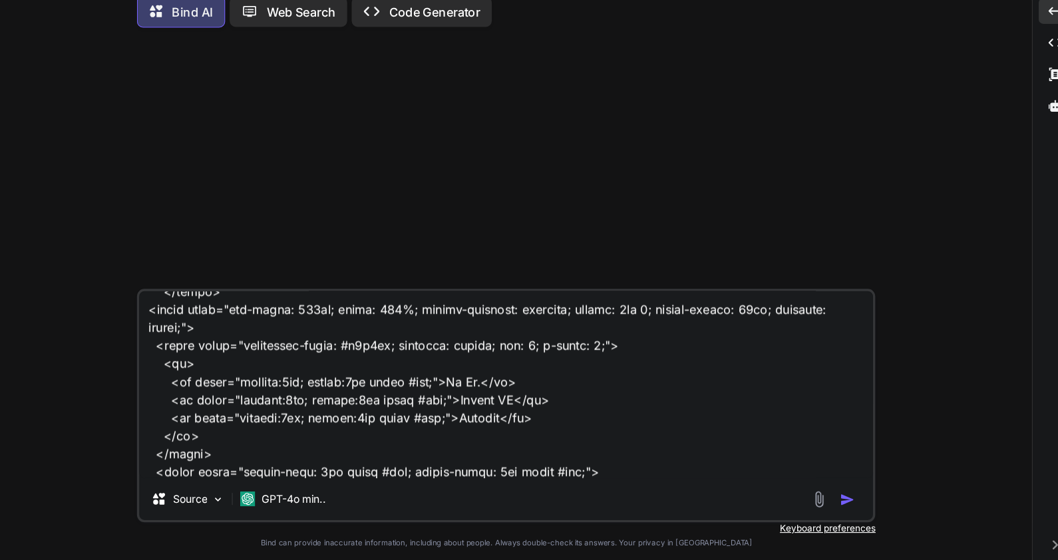
type textarea "<div div:each="segment, iterStat : ${segmentList}"> <p>Segment Name:</p> <span …"
type textarea "x"
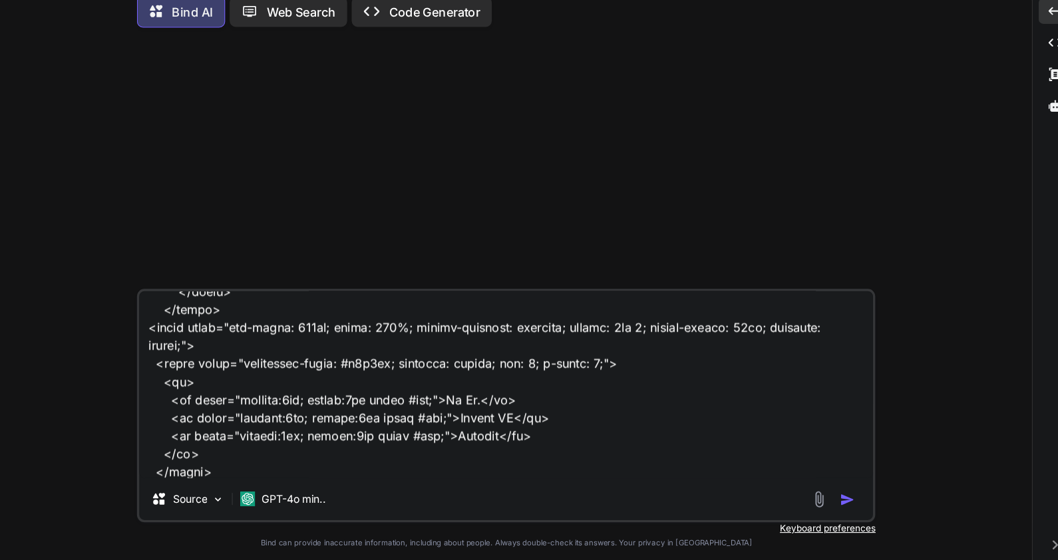
type textarea "<div div:each="segment, iterStat : ${segmentList}"> <p>Segment Name:</p> <span …"
type textarea "x"
type textarea "<div div:each="segment, iterStat : ${segmentList}"> <p>Segment Name:</p> <span …"
type textarea "x"
type textarea "<div div:each="segment, iterStat : ${segmentList}"> <p>Segment Name:</p> <span …"
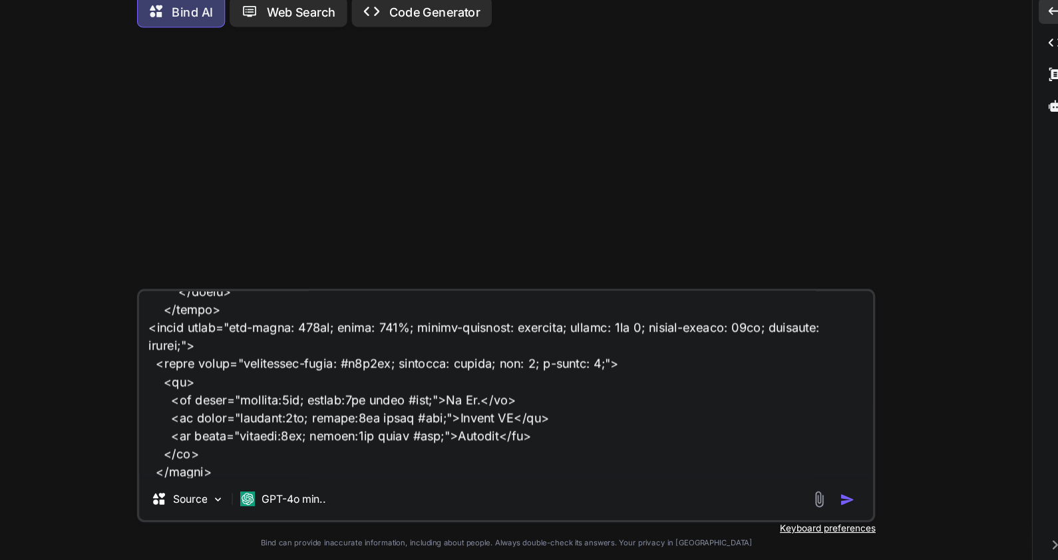
type textarea "x"
type textarea "<div div:each="segment, iterStat : ${segmentList}"> <p>Segment Name:</p> <span …"
type textarea "x"
type textarea "<div div:each="segment, iterStat : ${segmentList}"> <p>Segment Name:</p> <span …"
type textarea "x"
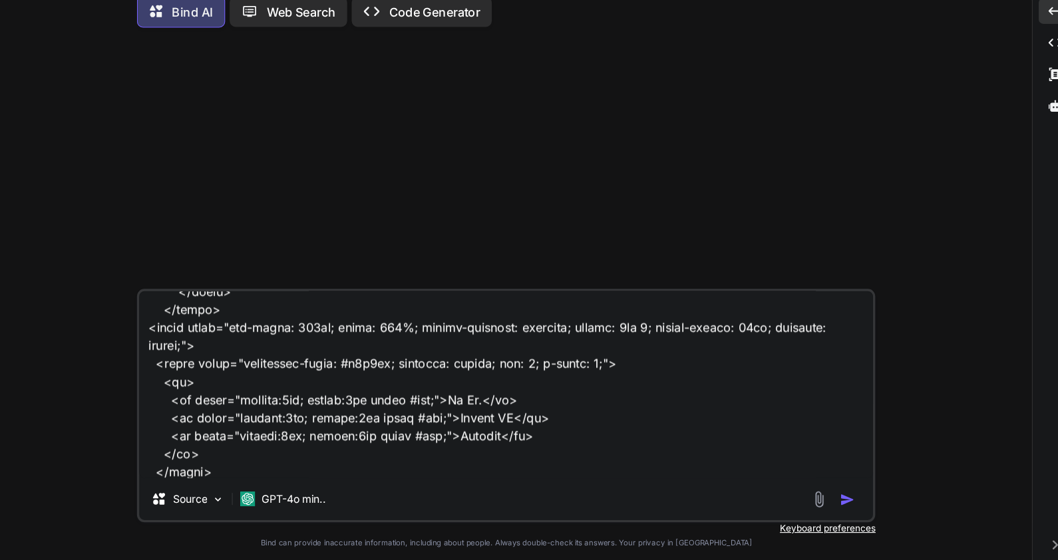
type textarea "<div div:each="segment, iterStat : ${segmentList}"> <p>Segment Name:</p> <span …"
type textarea "x"
type textarea "<div div:each="segment, iterStat : ${segmentList}"> <p>Segment Name:</p> <span …"
type textarea "x"
type textarea "<div div:each="segment, iterStat : ${segmentList}"> <p>Segment Name:</p> <span …"
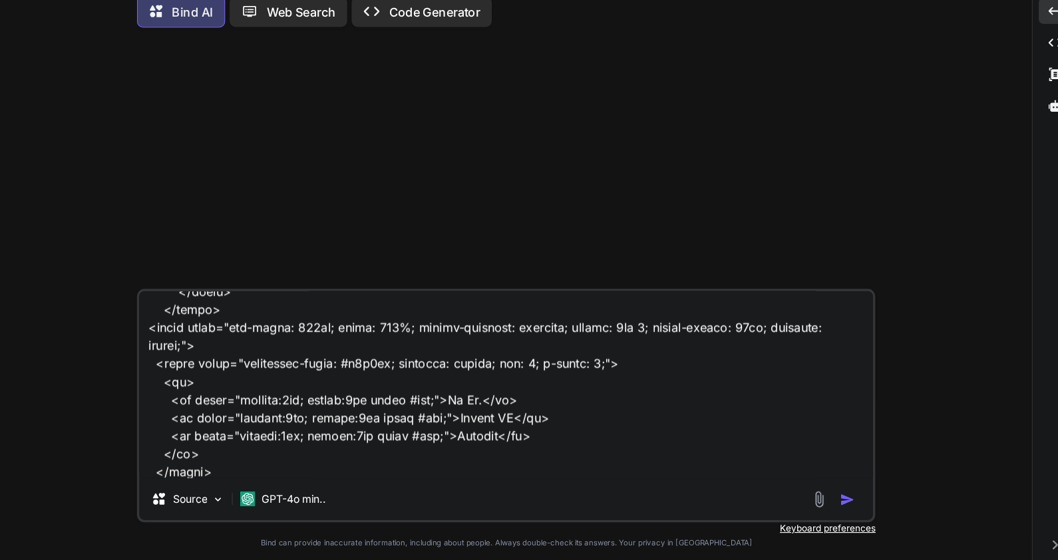
type textarea "x"
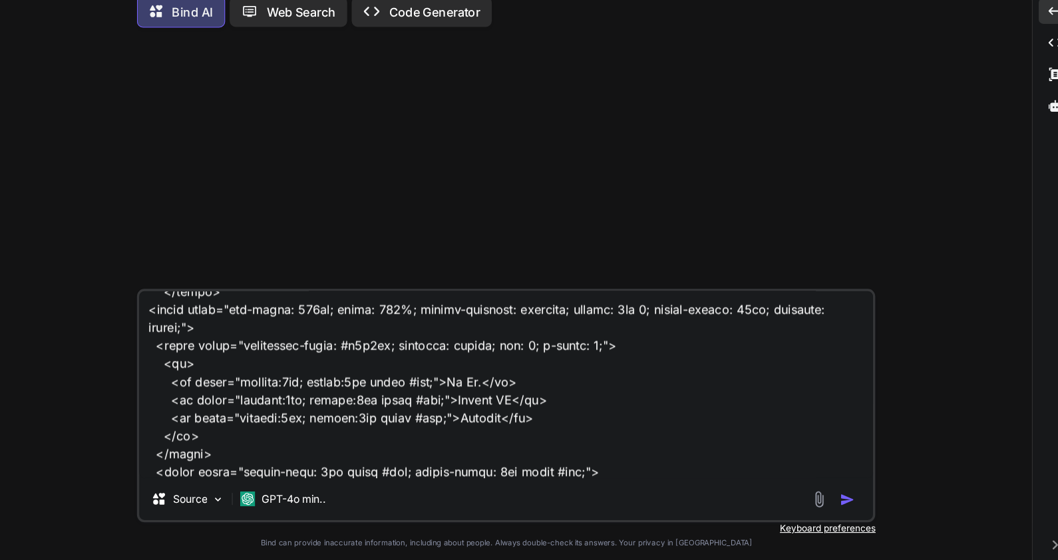
type textarea "<div div:each="segment, iterStat : ${segmentList}"> <p>Segment Name:</p> <span …"
type textarea "x"
type textarea "<div div:each="segment, iterStat : ${segmentList}"> <p>Segment Name:</p> <span …"
type textarea "x"
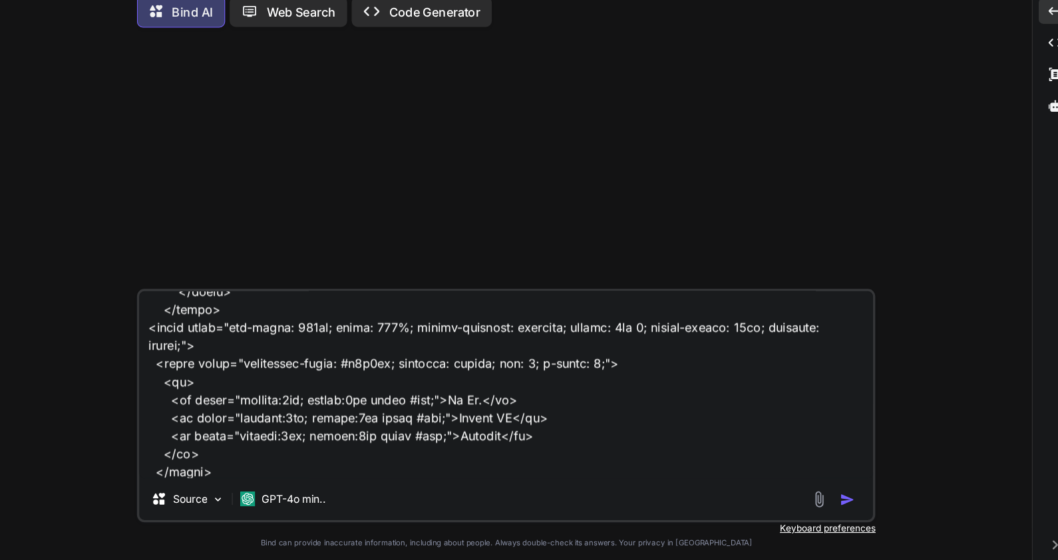
type textarea "<div div:each="segment, iterStat : ${segmentList}"> <p>Segment Name:</p> <span …"
type textarea "x"
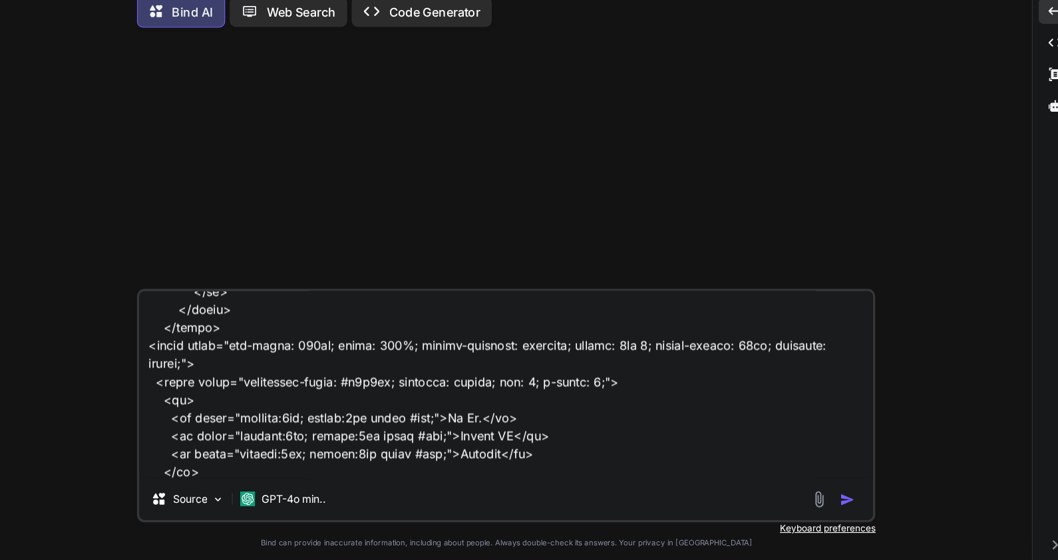
type textarea "<div div:each="segment, iterStat : ${segmentList}"> <p>Segment Name:</p> <span …"
type textarea "x"
type textarea "<div div:each="segment, iterStat : ${segmentList}"> <p>Segment Name:</p> <span …"
type textarea "x"
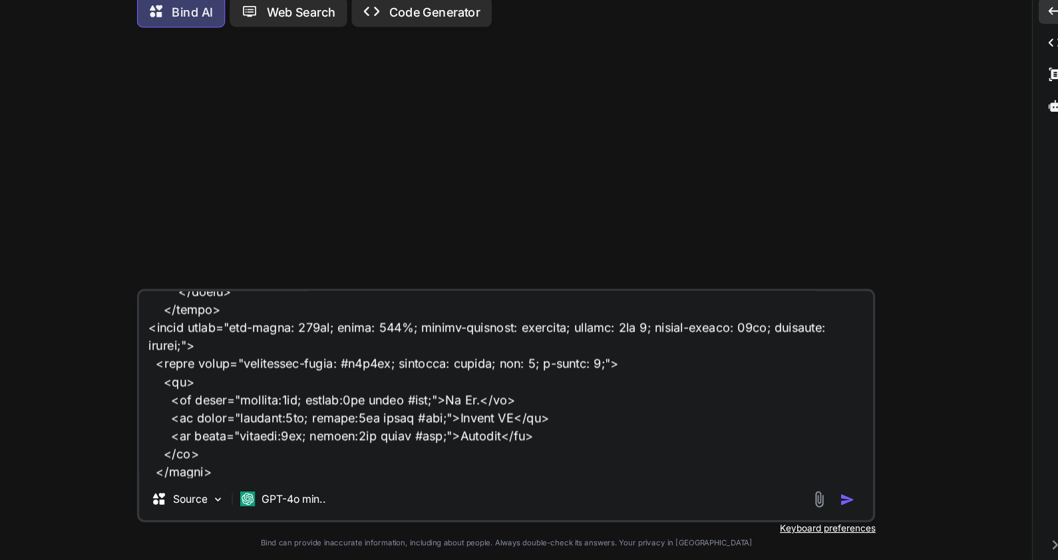
type textarea "<div div:each="segment, iterStat : ${segmentList}"> <p>Segment Name:</p> <span …"
type textarea "x"
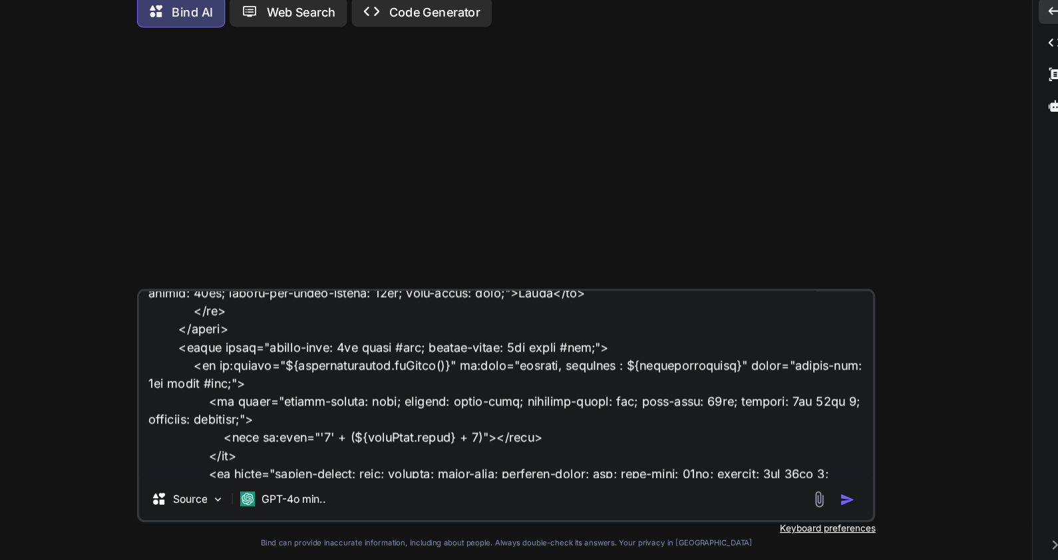
scroll to position [0, 0]
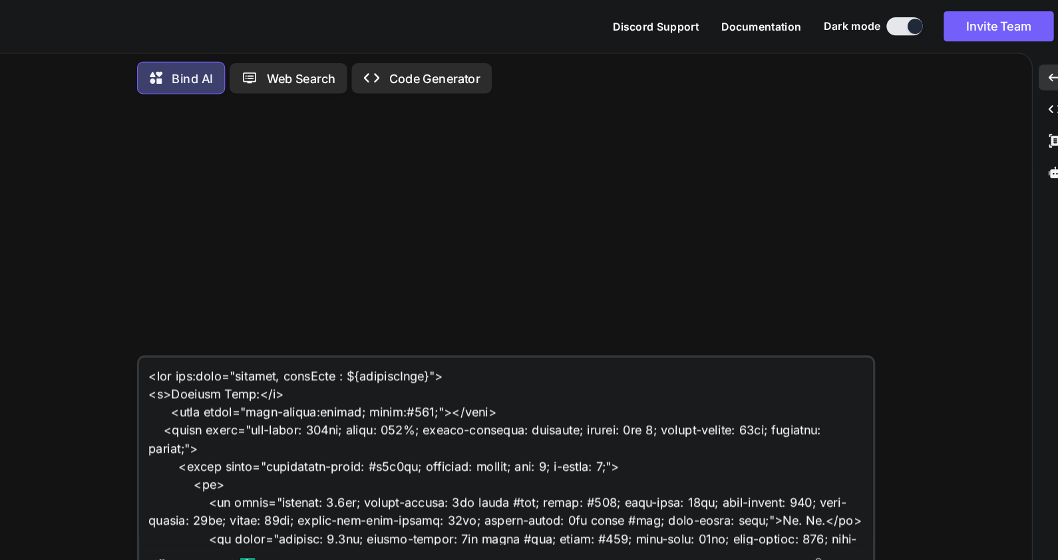
click at [444, 335] on textarea at bounding box center [553, 398] width 648 height 165
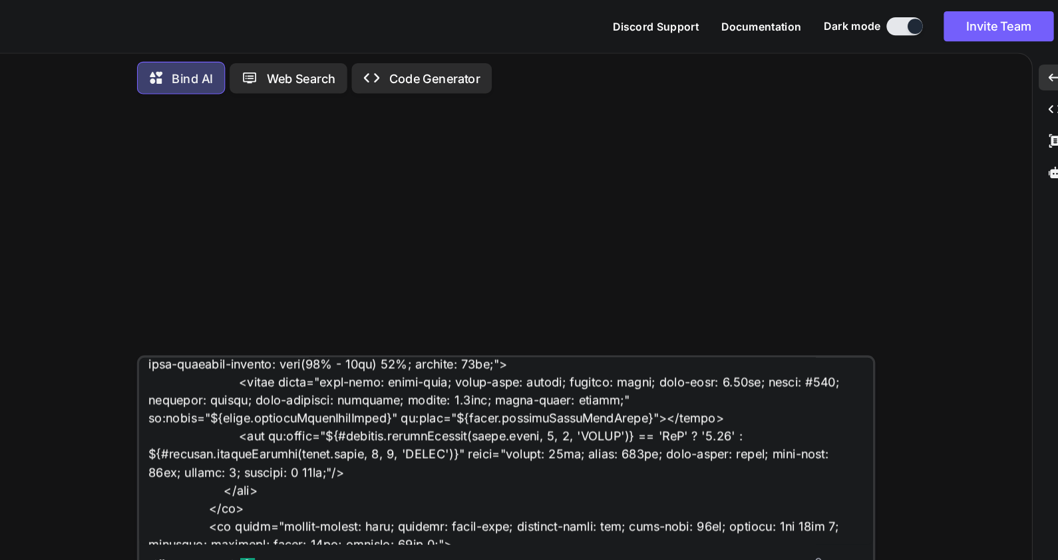
scroll to position [5128, 0]
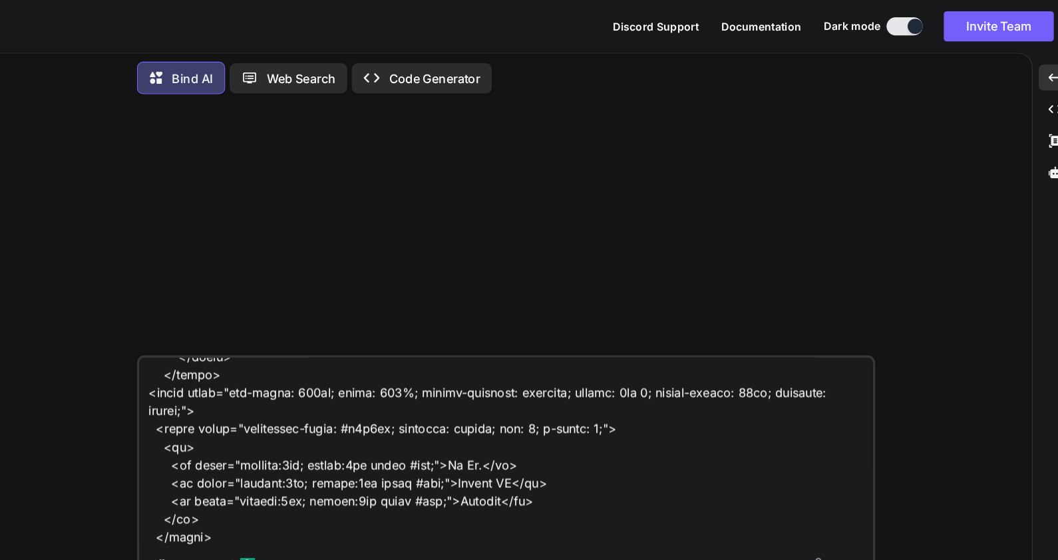
click at [822, 478] on textarea at bounding box center [553, 398] width 648 height 165
paste textarea "segmentList"
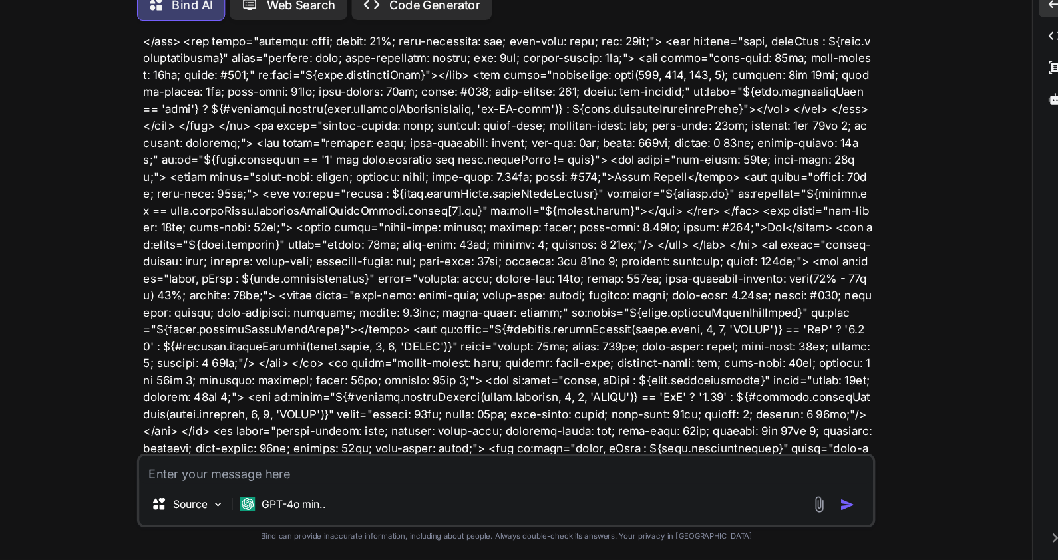
scroll to position [1487, 0]
